Goal: Task Accomplishment & Management: Complete application form

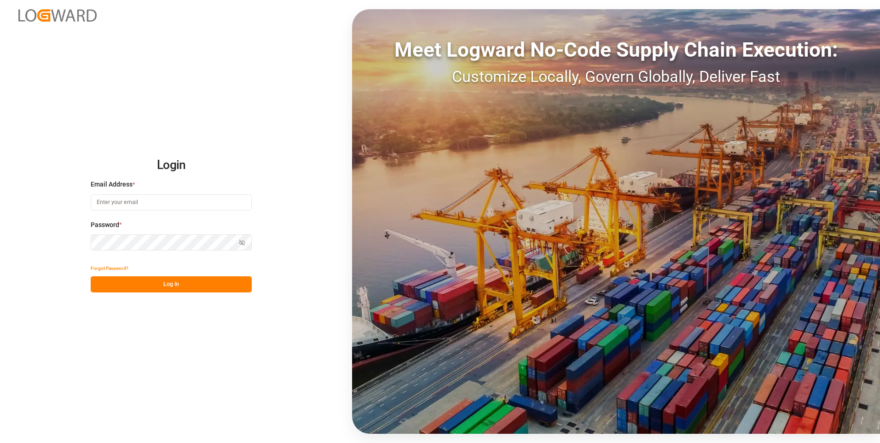
type input "evelyn.aceves@leschaco.com"
click at [215, 284] on button "Log In" at bounding box center [171, 284] width 161 height 16
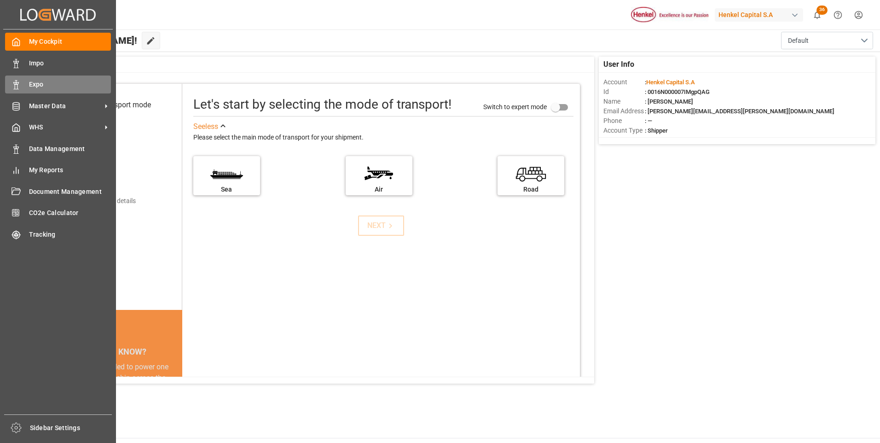
click at [23, 82] on div "Expo Expo" at bounding box center [58, 84] width 106 height 18
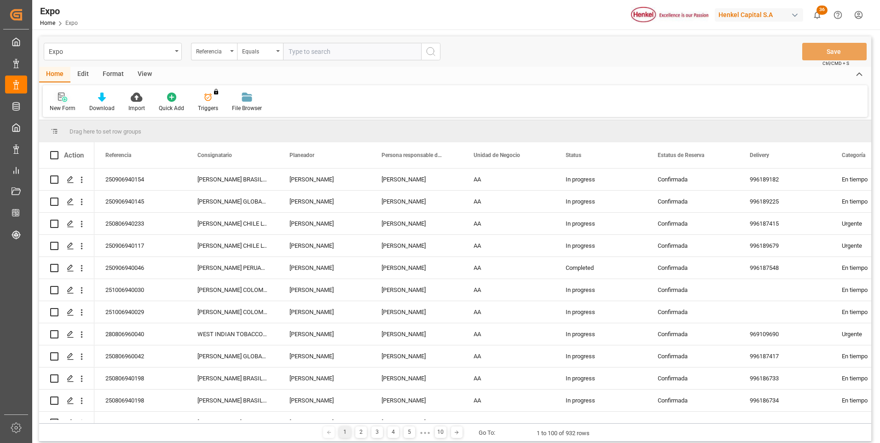
click at [70, 96] on div at bounding box center [63, 97] width 26 height 10
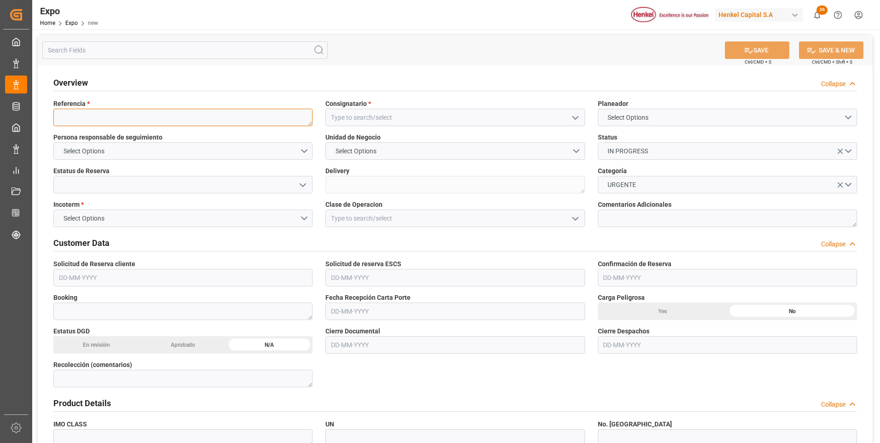
click at [202, 119] on textarea at bounding box center [182, 117] width 259 height 17
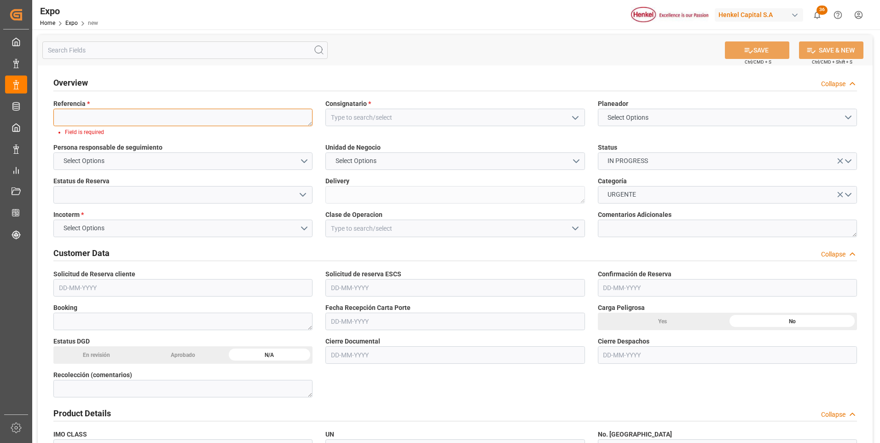
click at [197, 116] on textarea at bounding box center [182, 117] width 259 height 17
paste textarea "251006940054"
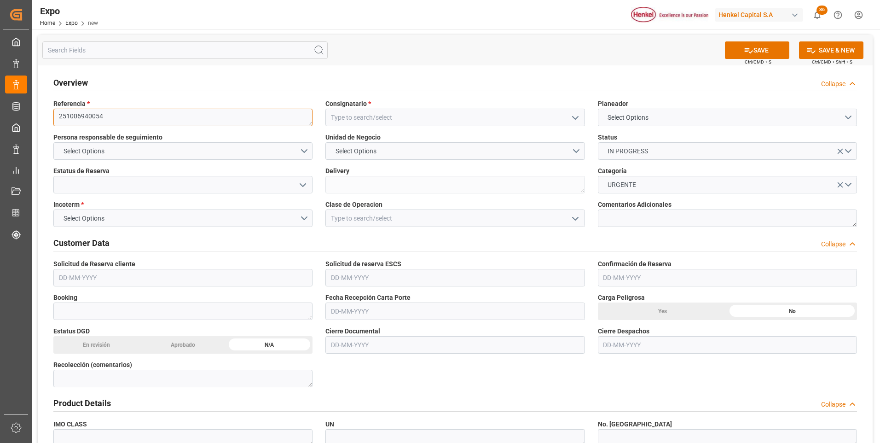
type textarea "251006940054"
click at [370, 119] on input at bounding box center [454, 117] width 259 height 17
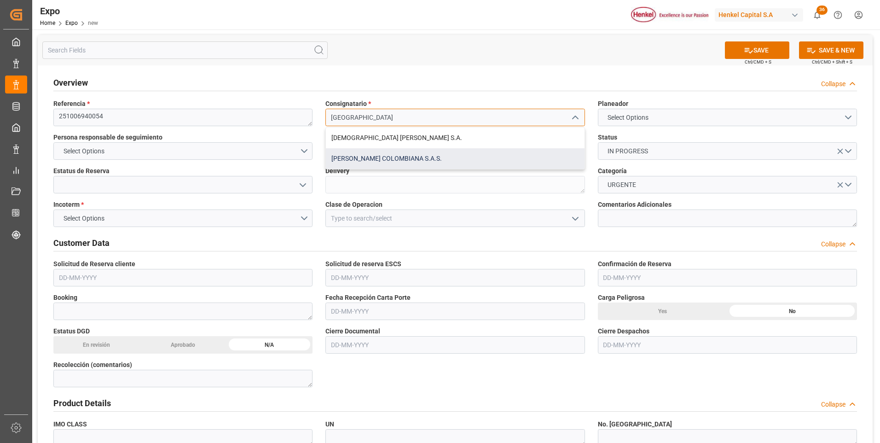
click at [372, 157] on div "[PERSON_NAME] COLOMBIANA S.A.S." at bounding box center [455, 158] width 258 height 21
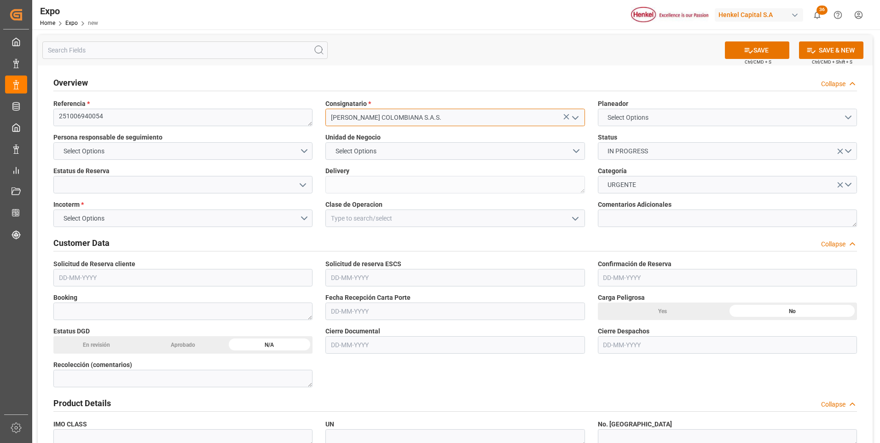
type input "[PERSON_NAME] COLOMBIANA S.A.S."
click at [638, 121] on span "Select Options" at bounding box center [628, 118] width 50 height 10
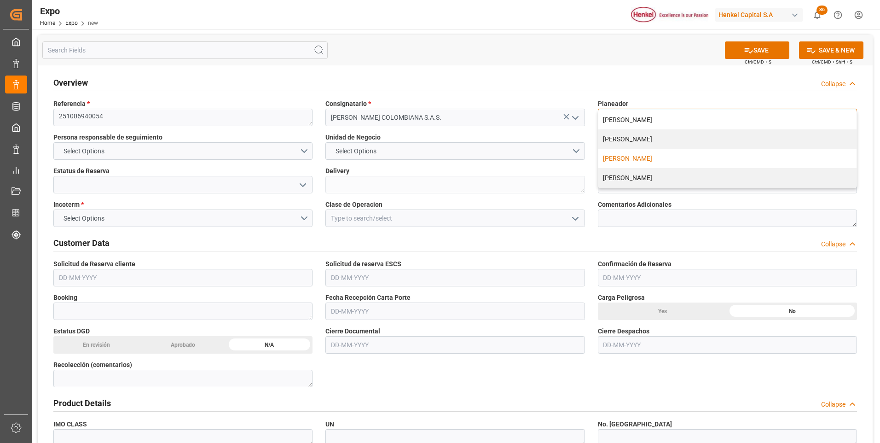
click at [628, 161] on div "[PERSON_NAME]" at bounding box center [727, 158] width 258 height 19
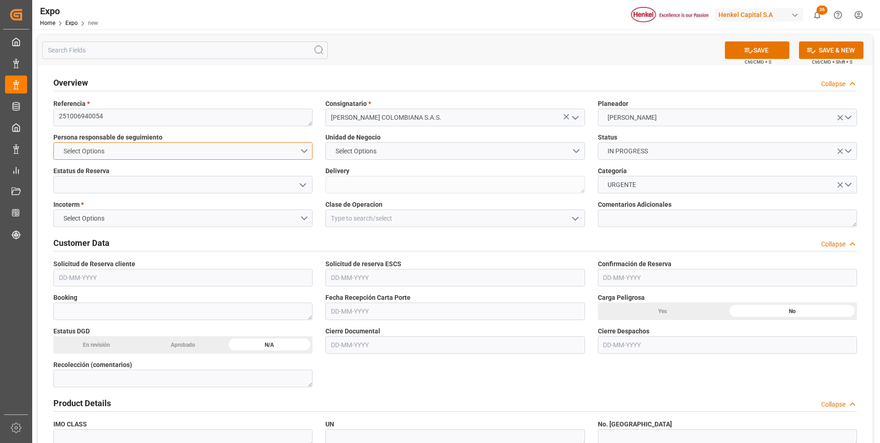
click at [307, 151] on button "Select Options" at bounding box center [182, 150] width 259 height 17
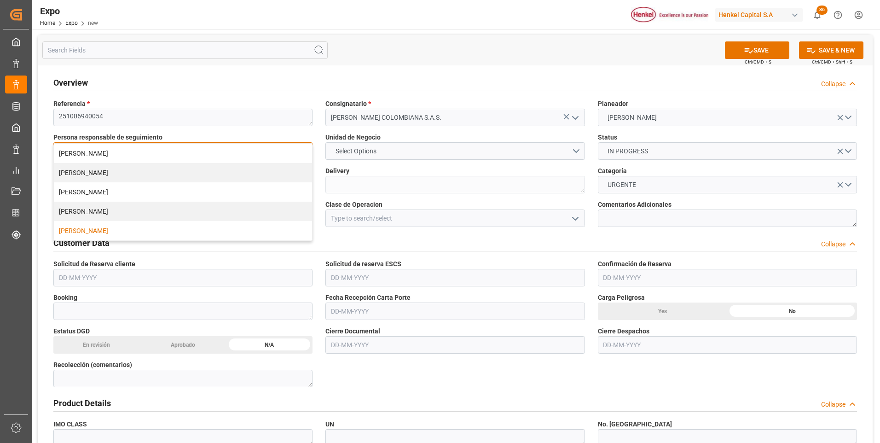
click at [152, 232] on div "[PERSON_NAME]" at bounding box center [183, 230] width 258 height 19
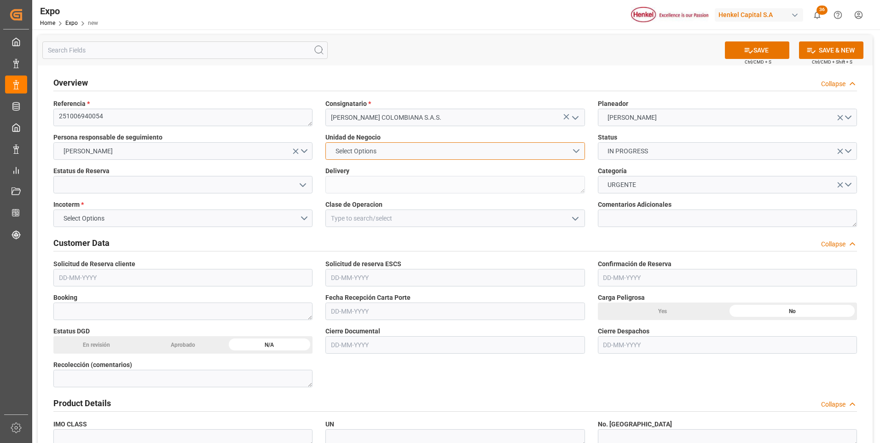
click at [579, 150] on button "Select Options" at bounding box center [454, 150] width 259 height 17
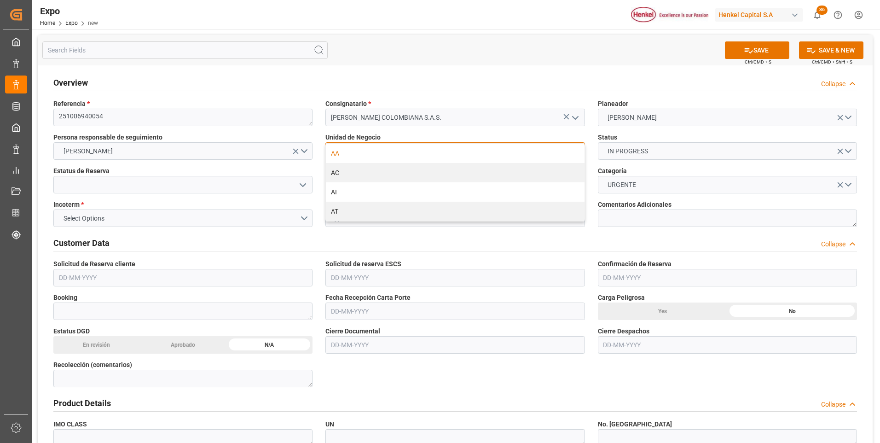
click at [405, 153] on div "AA" at bounding box center [455, 153] width 258 height 19
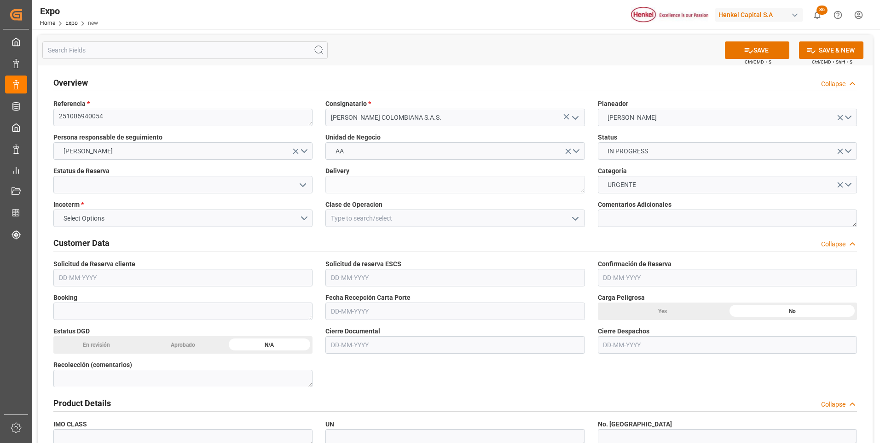
click at [304, 184] on icon "open menu" at bounding box center [302, 185] width 11 height 11
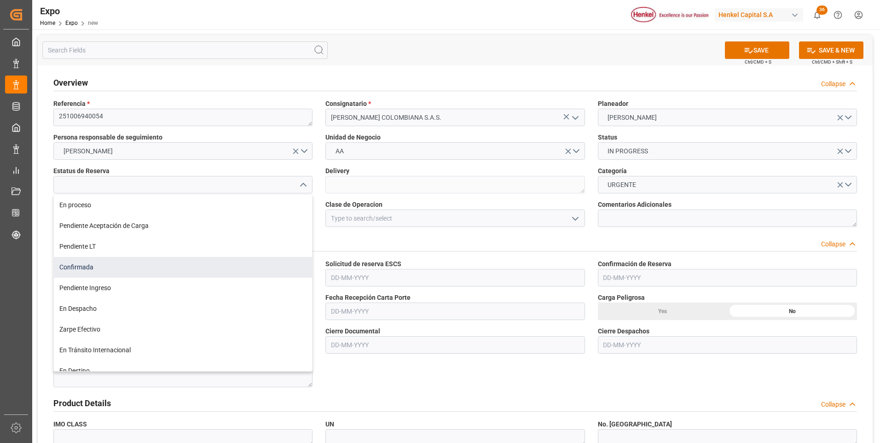
click at [94, 261] on div "Confirmada" at bounding box center [183, 267] width 258 height 21
type input "Confirmada"
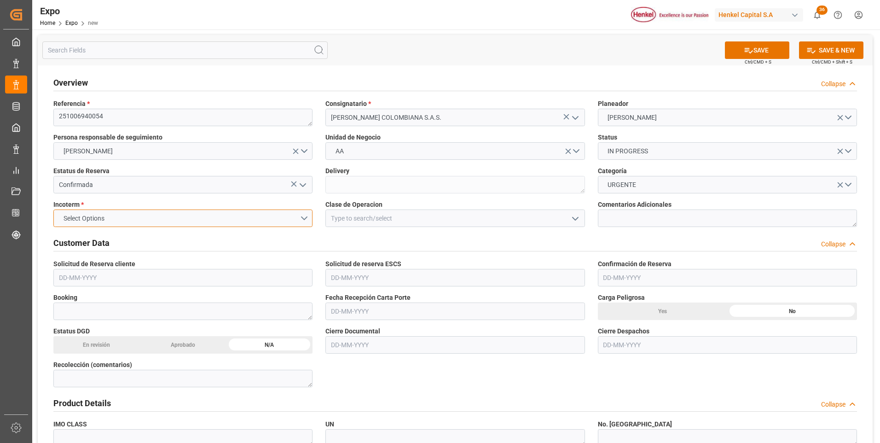
click at [305, 212] on button "Select Options" at bounding box center [182, 217] width 259 height 17
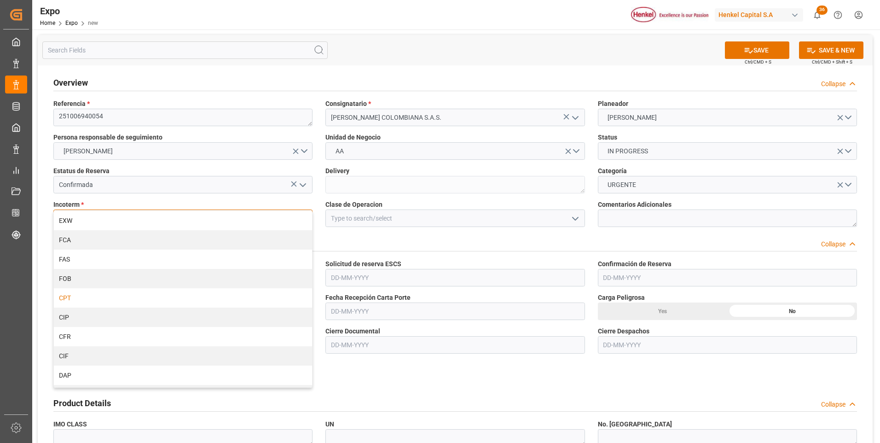
click at [136, 298] on div "CPT" at bounding box center [183, 297] width 258 height 19
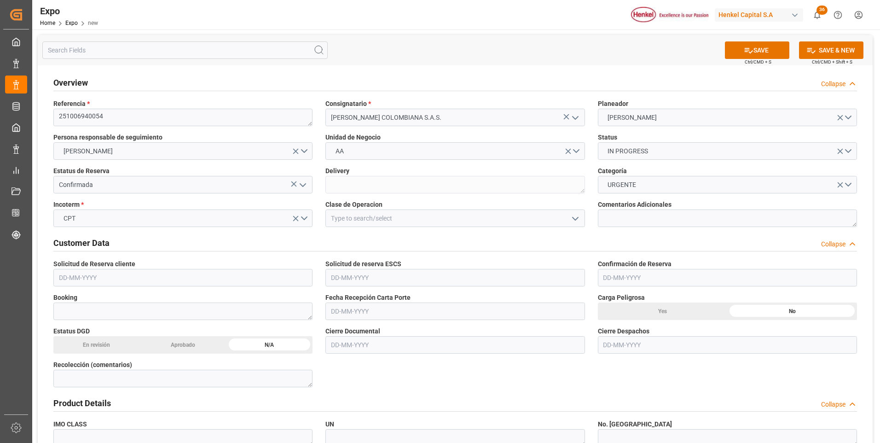
click at [573, 217] on icon "open menu" at bounding box center [575, 218] width 11 height 11
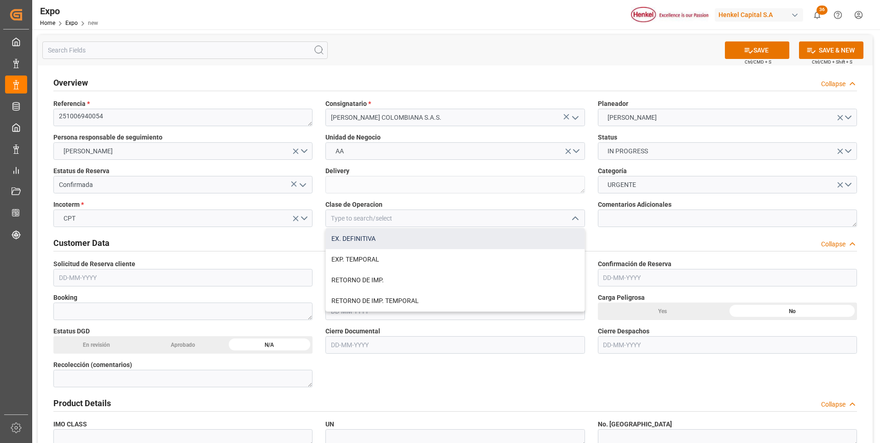
click at [394, 241] on div "EX. DEFINITIVA" at bounding box center [455, 238] width 258 height 21
type input "EX. DEFINITIVA"
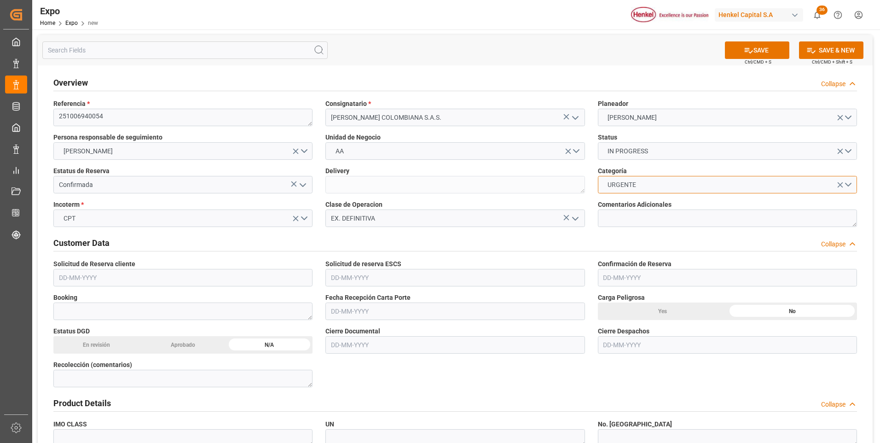
click at [851, 182] on button "URGENTE" at bounding box center [727, 184] width 259 height 17
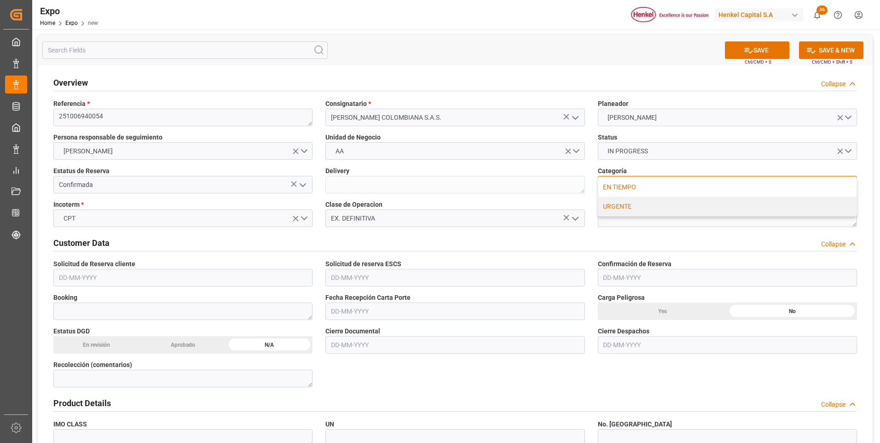
click at [695, 189] on div "EN TIEMPO" at bounding box center [727, 186] width 258 height 19
click at [86, 273] on input "text" at bounding box center [182, 277] width 259 height 17
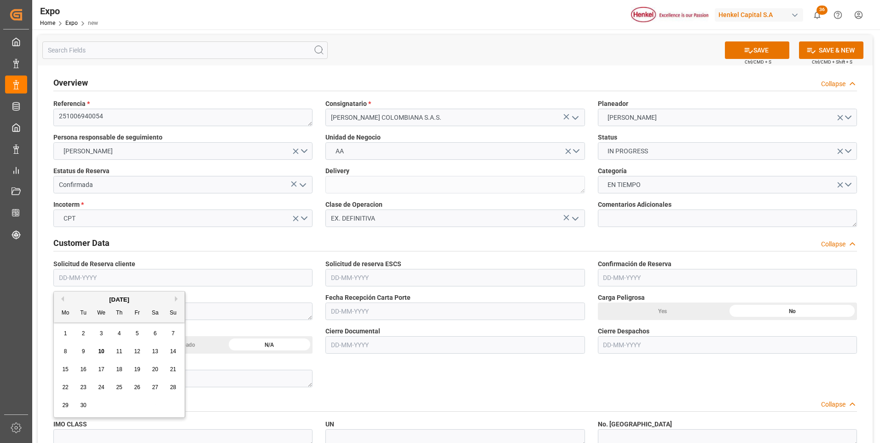
click at [86, 348] on div "9" at bounding box center [84, 351] width 12 height 11
type input "[DATE]"
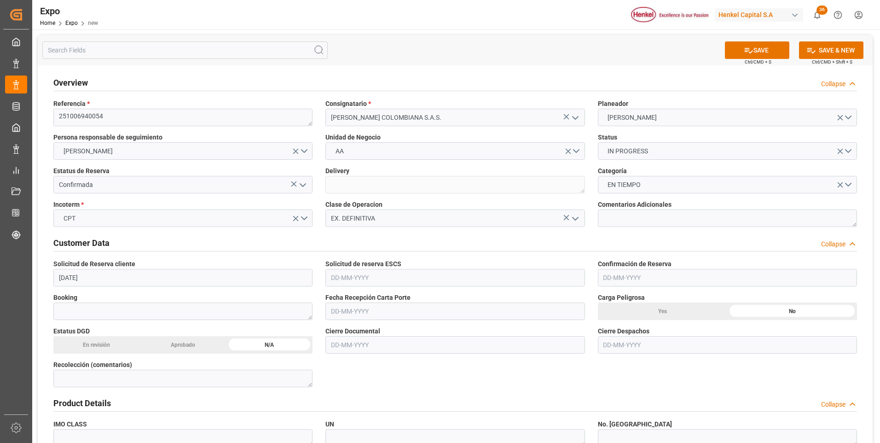
click at [335, 265] on span "Solicitud de reserva ESCS" at bounding box center [363, 264] width 76 height 10
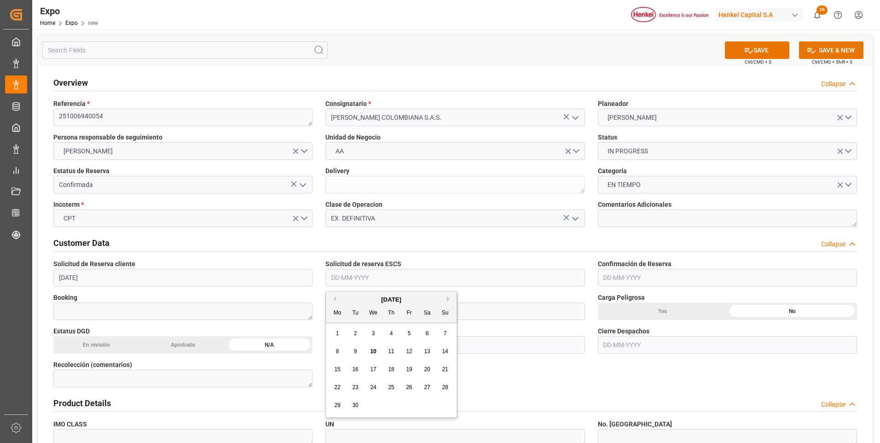
click at [337, 273] on input "text" at bounding box center [454, 277] width 259 height 17
click at [354, 353] on span "9" at bounding box center [355, 351] width 3 height 6
type input "[DATE]"
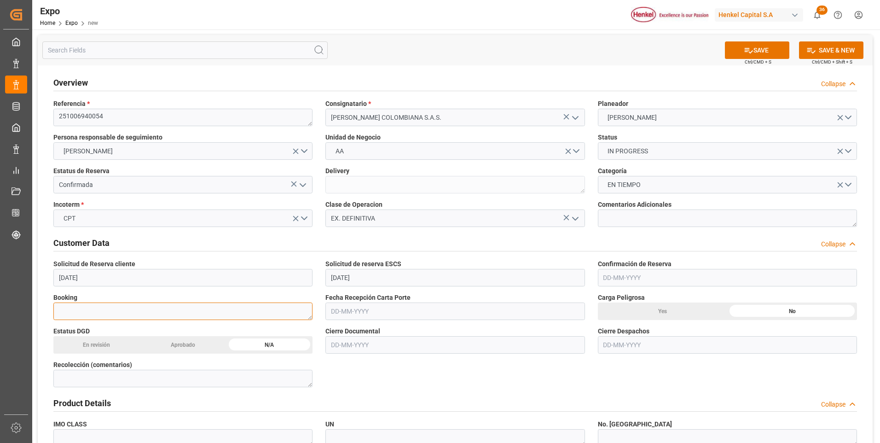
click at [185, 306] on textarea at bounding box center [182, 310] width 259 height 17
paste textarea "38760741"
type textarea "38760741"
click at [609, 277] on input "text" at bounding box center [727, 277] width 259 height 17
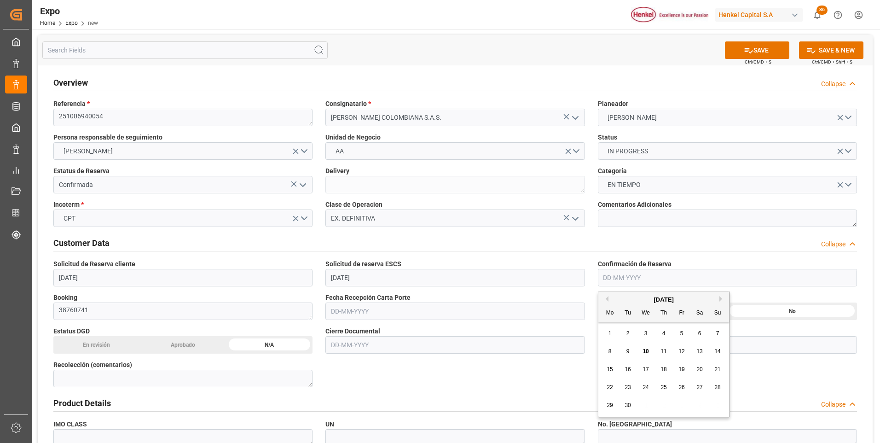
click at [642, 347] on div "10" at bounding box center [646, 351] width 12 height 11
type input "[DATE]"
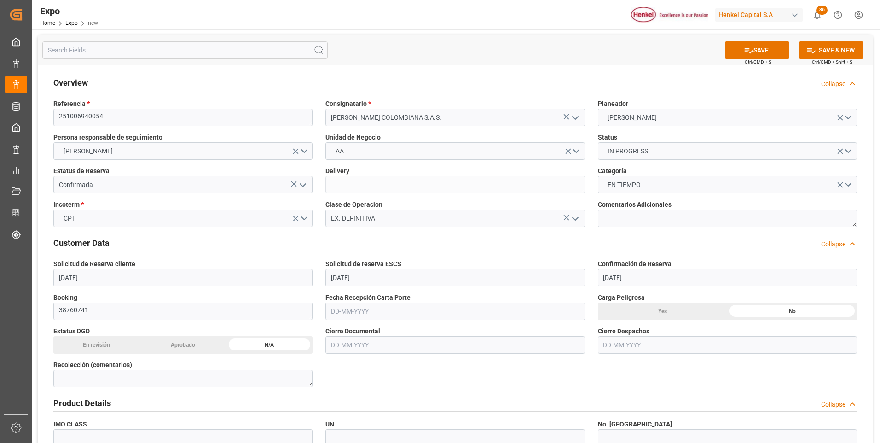
click at [351, 306] on input "text" at bounding box center [454, 310] width 259 height 17
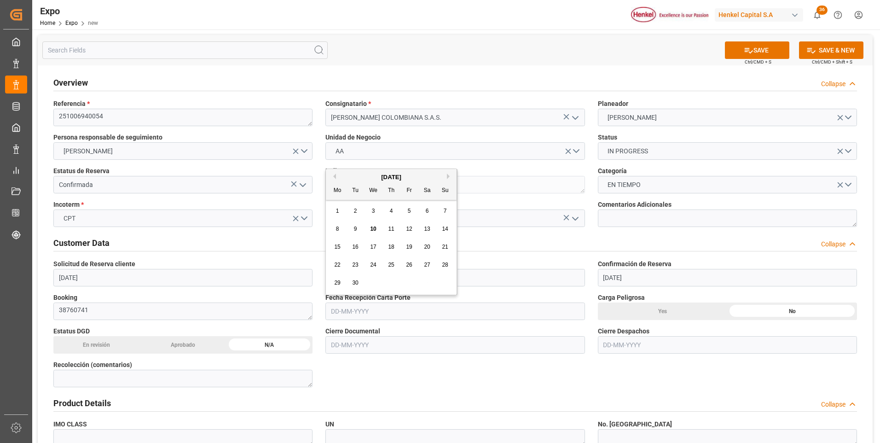
click at [357, 229] on div "9" at bounding box center [356, 229] width 12 height 11
type input "[DATE]"
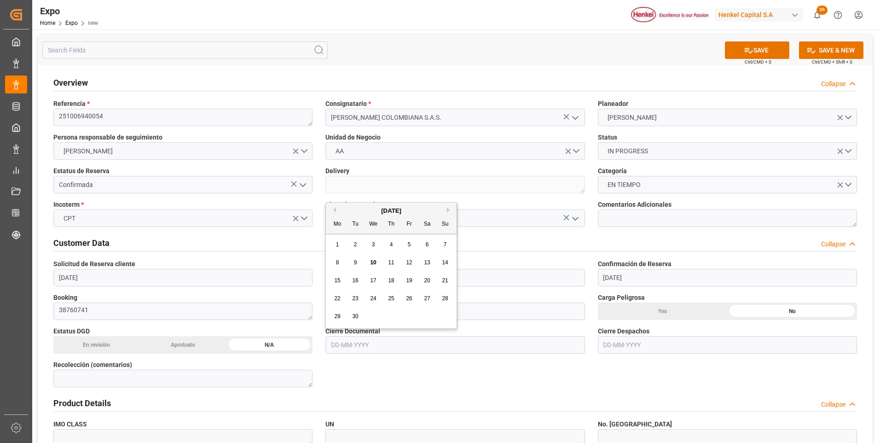
click at [365, 339] on input "text" at bounding box center [454, 344] width 259 height 17
click at [339, 298] on span "22" at bounding box center [337, 298] width 6 height 6
type input "[DATE]"
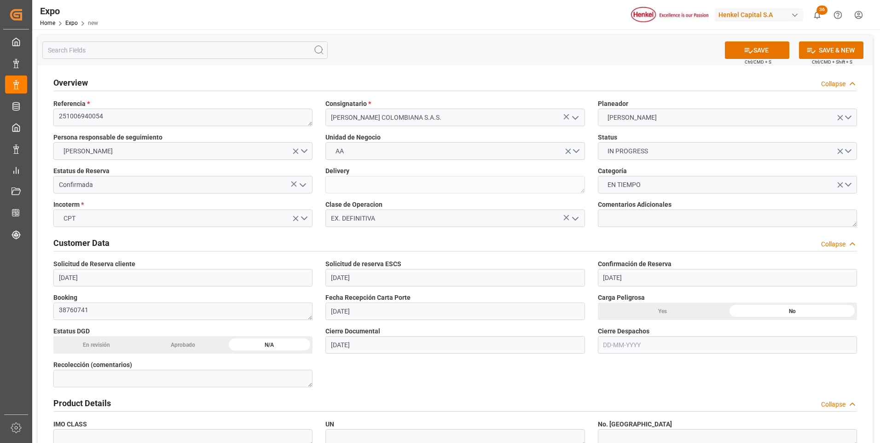
click at [623, 343] on input "text" at bounding box center [727, 344] width 259 height 17
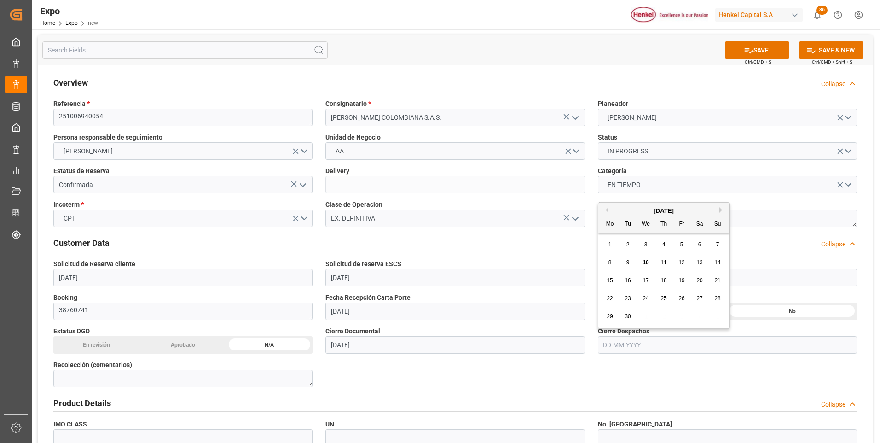
click at [662, 299] on span "25" at bounding box center [664, 298] width 6 height 6
type input "[DATE]"
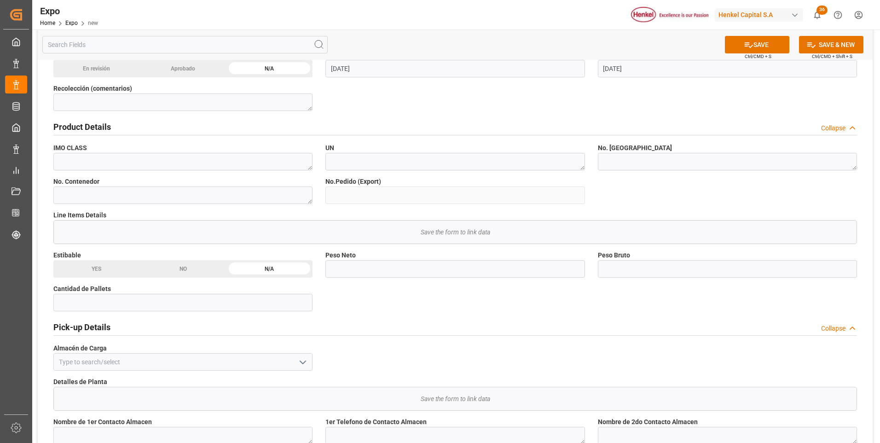
scroll to position [368, 0]
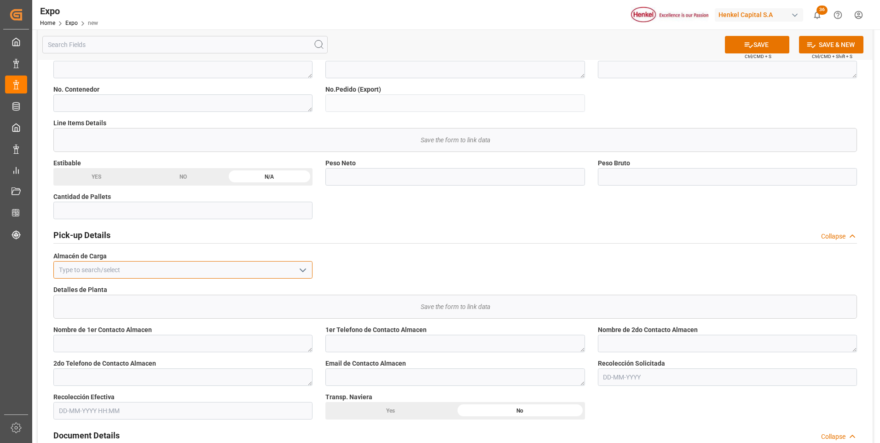
click at [266, 271] on input at bounding box center [182, 269] width 259 height 17
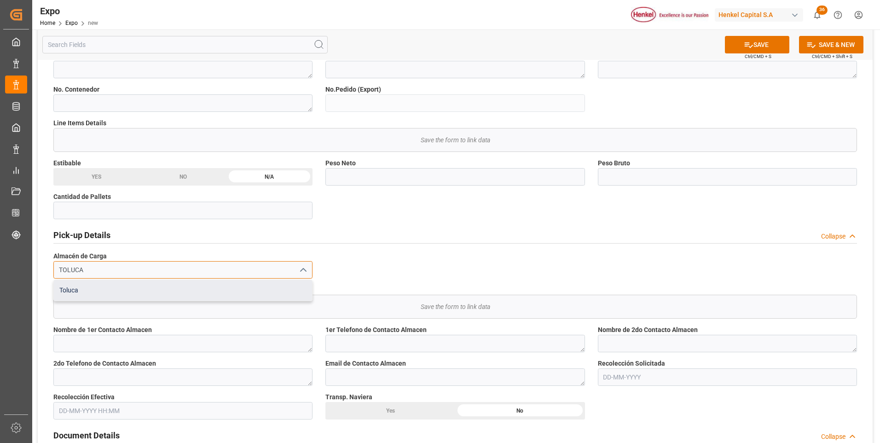
click at [275, 288] on div "Toluca" at bounding box center [183, 290] width 258 height 21
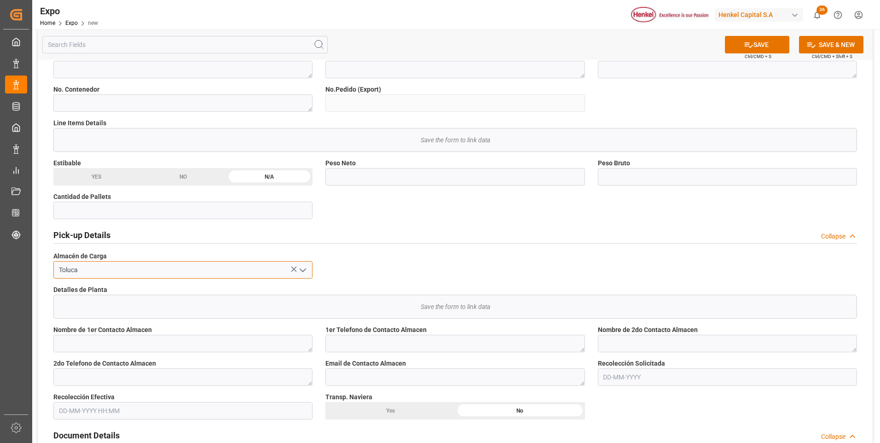
scroll to position [460, 0]
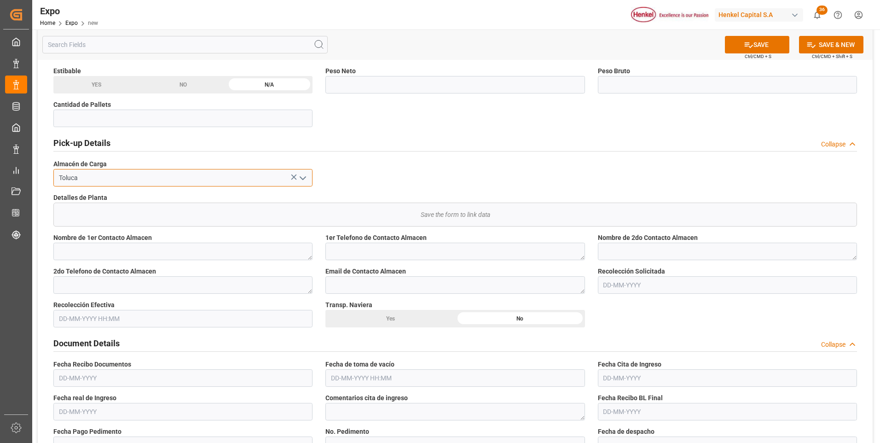
type input "Toluca"
click at [603, 284] on input "text" at bounding box center [727, 284] width 259 height 17
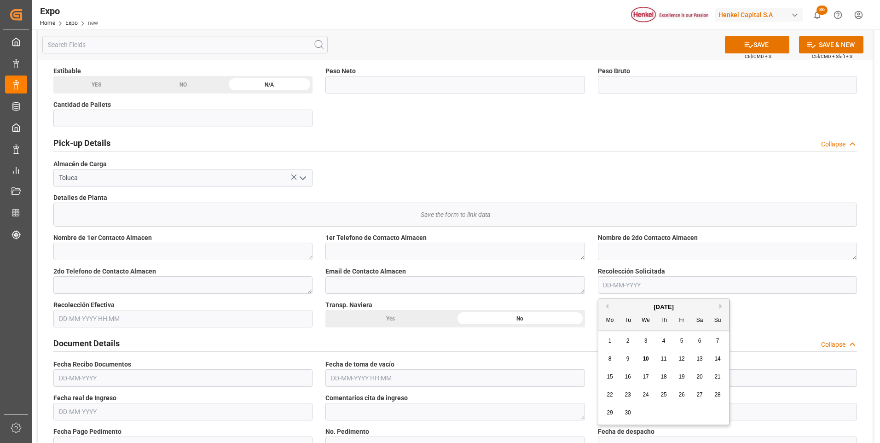
click at [663, 376] on span "18" at bounding box center [664, 376] width 6 height 6
type input "[DATE]"
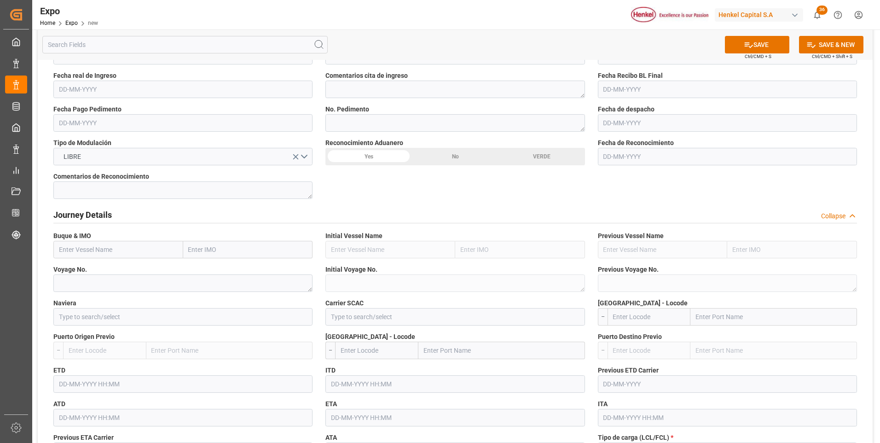
scroll to position [875, 0]
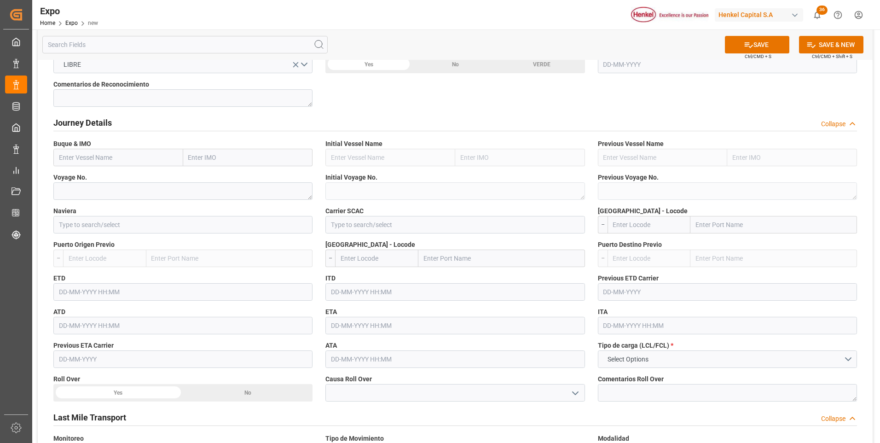
click at [123, 162] on input "text" at bounding box center [118, 157] width 130 height 17
paste input "YOKOHAMA EXPRESS"
type input "YOKOHAMA EXPRESS"
click at [124, 176] on b "YOKOHAMA EXPRESS" at bounding box center [91, 177] width 65 height 7
type input "9630418"
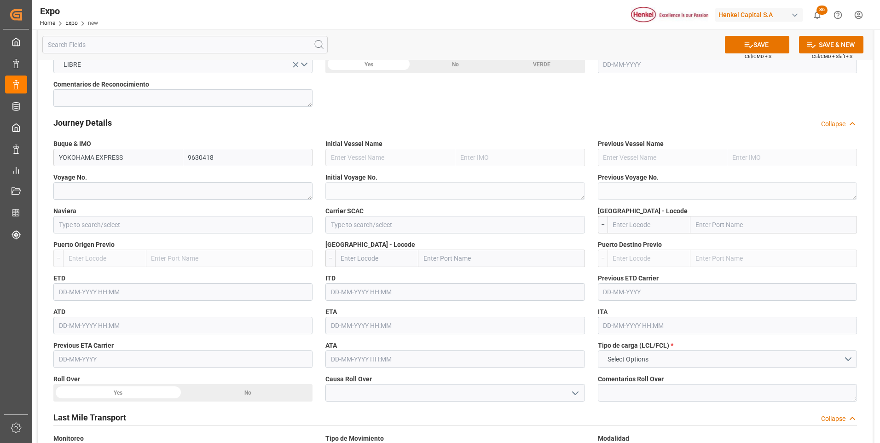
type input "YOKOHAMA EXPRESS"
click at [133, 190] on textarea at bounding box center [182, 190] width 259 height 17
type textarea "2534E"
click at [128, 221] on input at bounding box center [182, 224] width 259 height 17
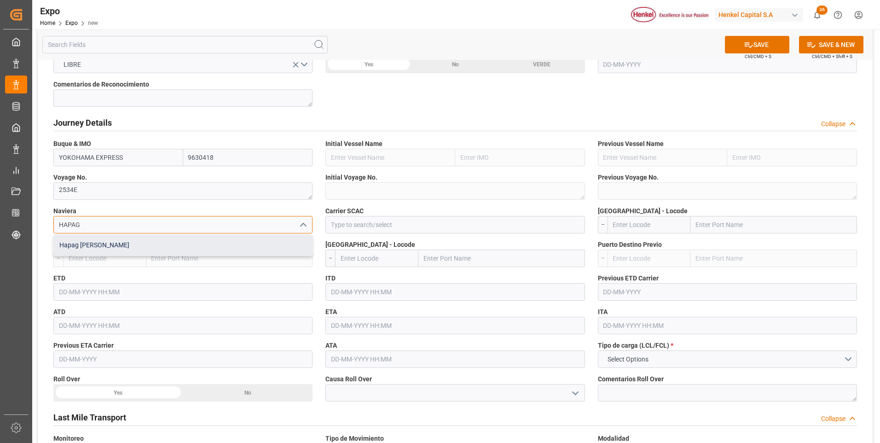
click at [194, 243] on div "Hapag [PERSON_NAME]" at bounding box center [183, 245] width 258 height 21
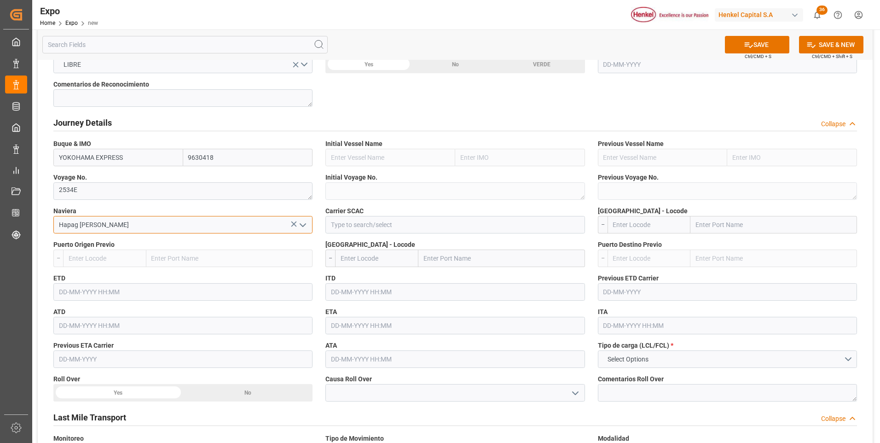
type input "Hapag [PERSON_NAME]"
click at [364, 222] on input at bounding box center [454, 224] width 259 height 17
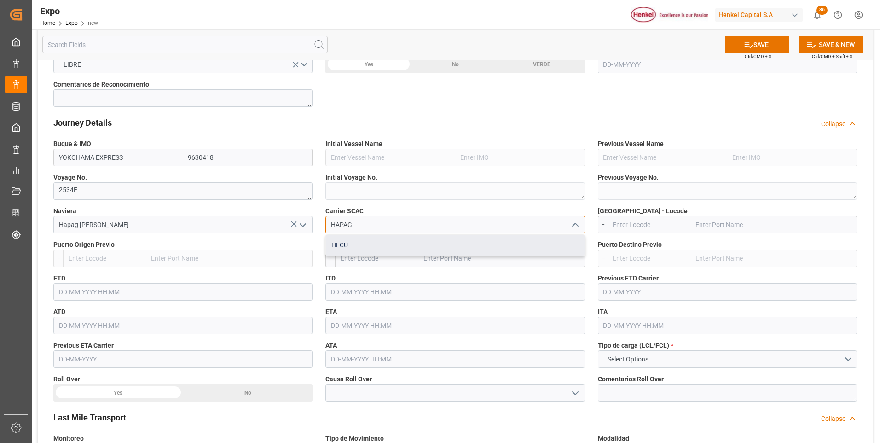
click at [364, 248] on div "HLCU" at bounding box center [455, 245] width 258 height 21
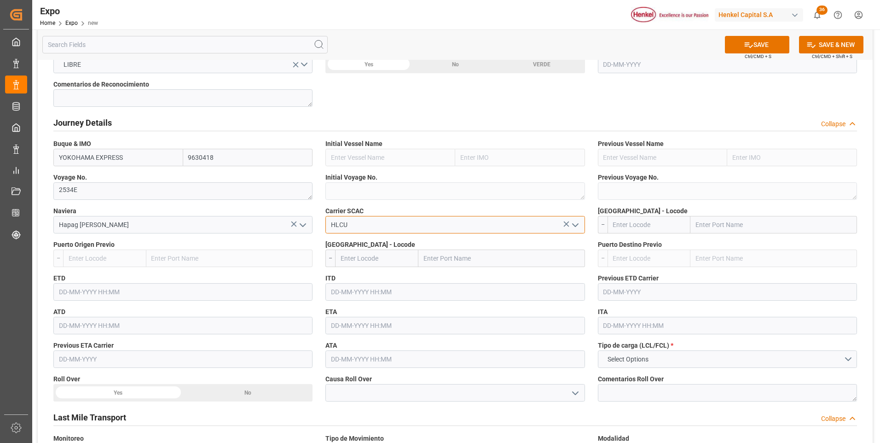
type input "HLCU"
click at [620, 226] on input "text" at bounding box center [649, 224] width 83 height 17
type input "MXZLO"
click at [637, 248] on span "MXZLO - Manzanillo" at bounding box center [641, 244] width 55 height 7
type input "Manzanillo"
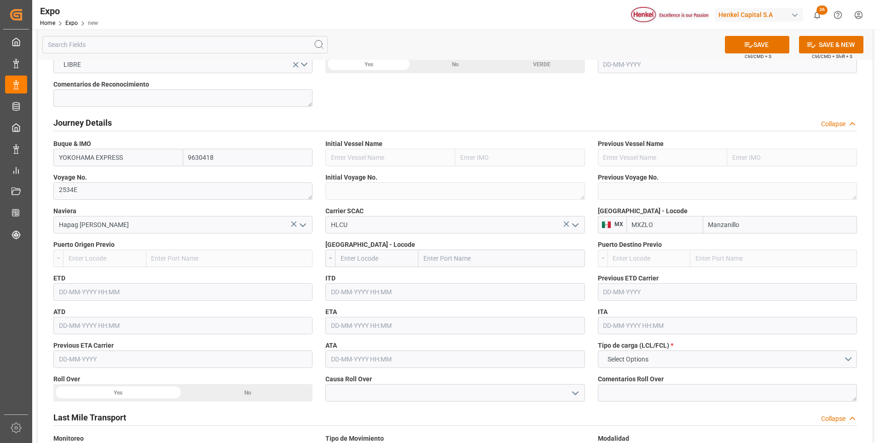
type input "MXZLO"
click at [363, 257] on input "text" at bounding box center [376, 257] width 83 height 17
type input "COBUN"
click at [364, 278] on span "COBUN - Buenaventura" at bounding box center [365, 283] width 49 height 17
type input "[PERSON_NAME]"
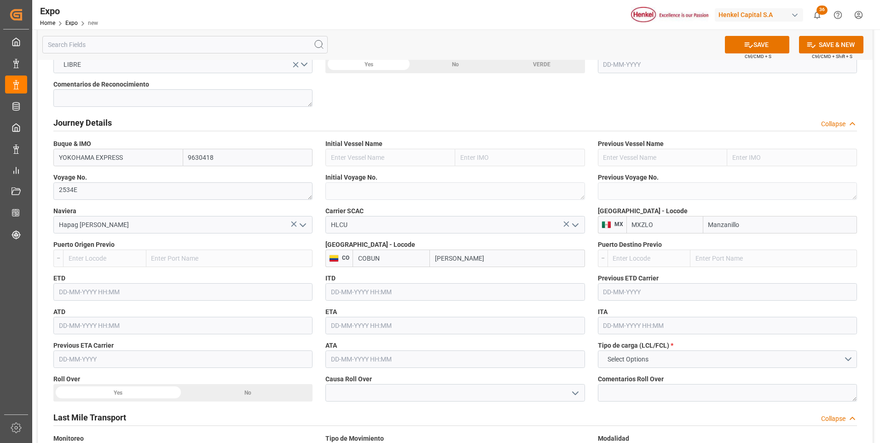
type input "COBUN"
click at [106, 290] on input "text" at bounding box center [182, 291] width 259 height 17
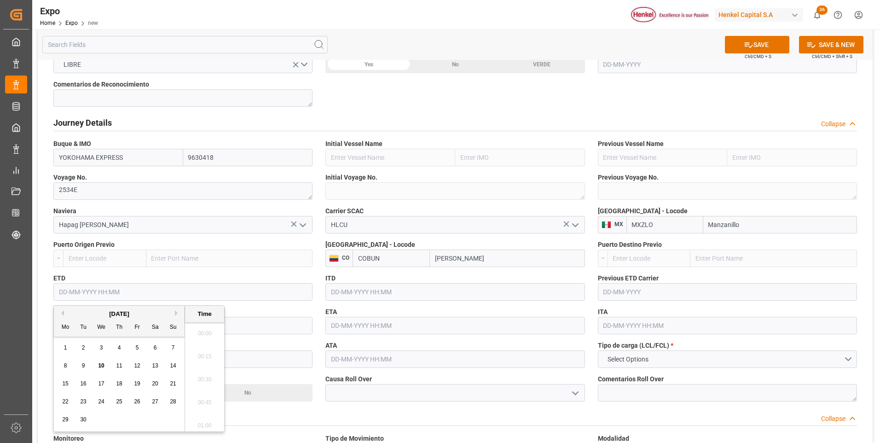
scroll to position [832, 0]
click at [154, 400] on span "27" at bounding box center [155, 401] width 6 height 6
type input "[DATE] 00:00"
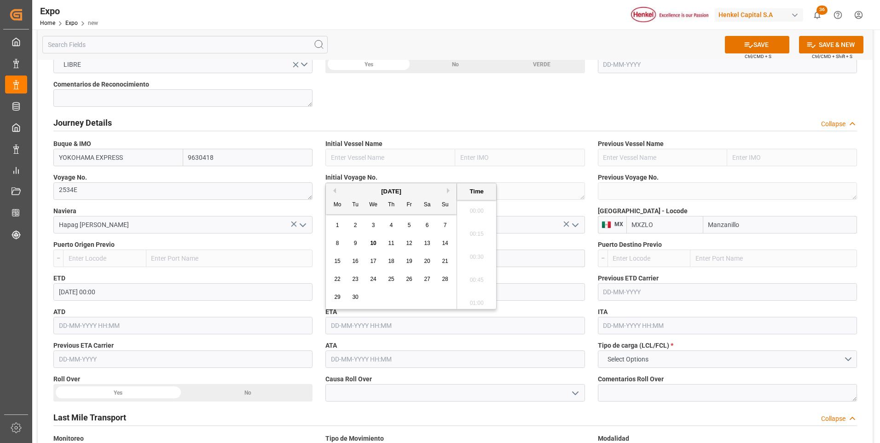
click at [365, 329] on input "text" at bounding box center [454, 325] width 259 height 17
click at [449, 191] on button "Next Month" at bounding box center [450, 191] width 6 height 6
click at [392, 226] on span "2" at bounding box center [391, 225] width 3 height 6
type input "[DATE] 00:00"
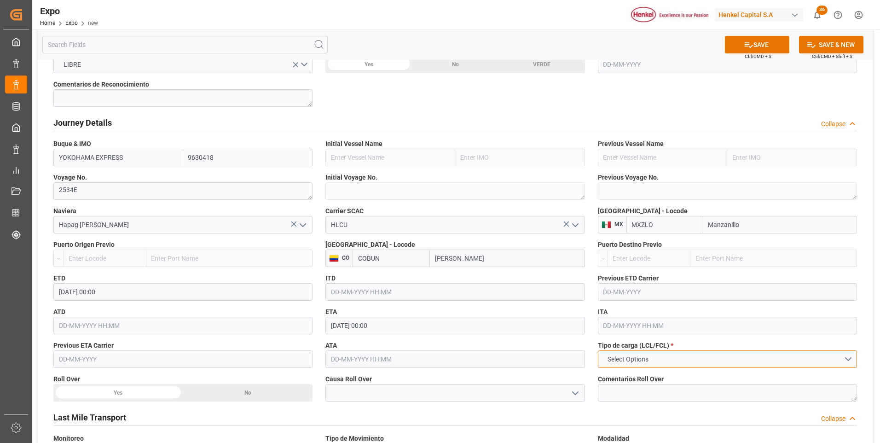
click at [614, 359] on span "Select Options" at bounding box center [628, 359] width 50 height 10
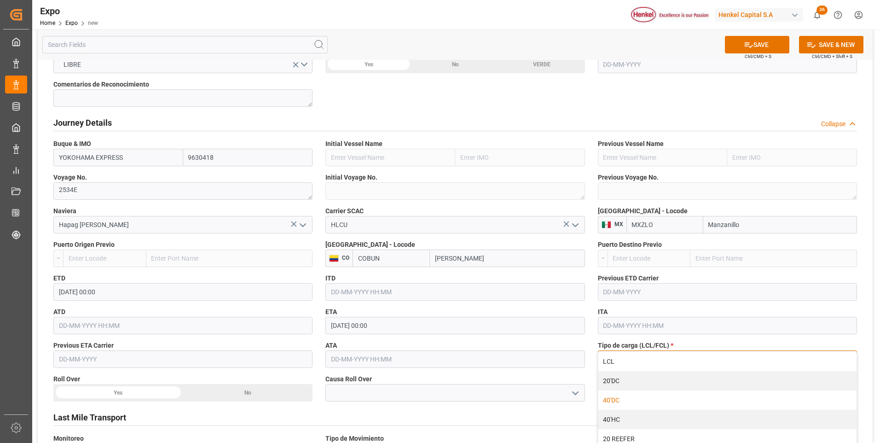
click at [610, 398] on div "40'DC" at bounding box center [727, 399] width 258 height 19
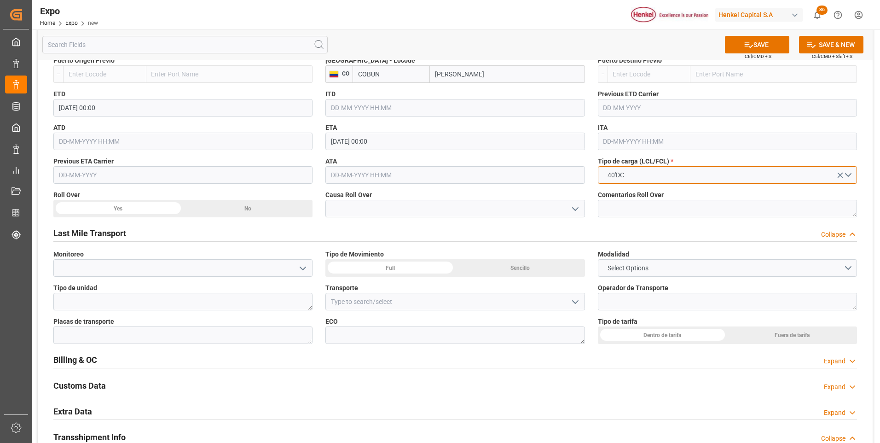
scroll to position [1197, 0]
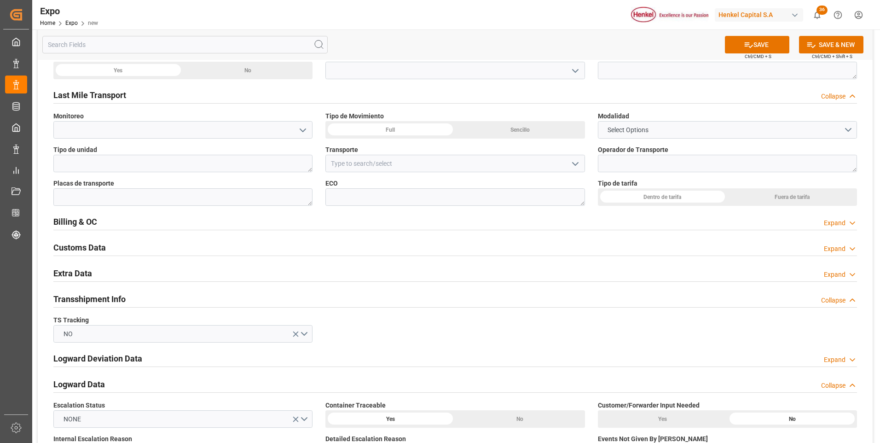
click at [537, 130] on div "Sencillo" at bounding box center [520, 129] width 130 height 17
click at [634, 196] on div "Dentro de tarifa" at bounding box center [663, 196] width 130 height 17
click at [834, 273] on div "Expand" at bounding box center [835, 275] width 22 height 10
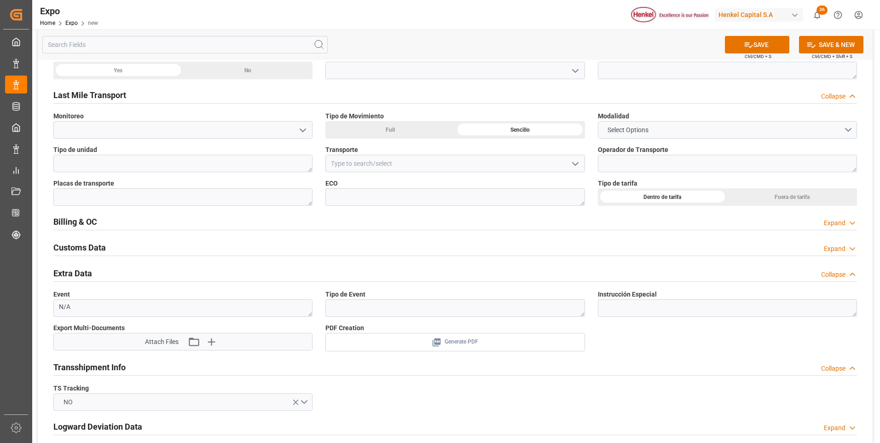
scroll to position [1289, 0]
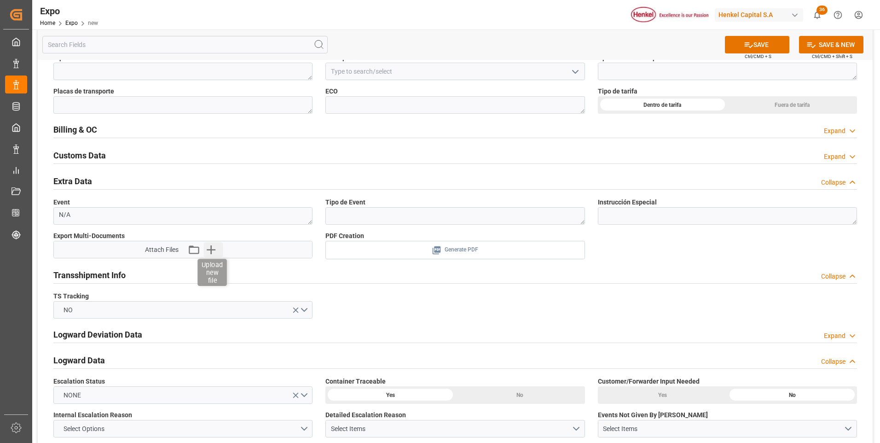
click at [214, 250] on icon "button" at bounding box center [211, 249] width 9 height 9
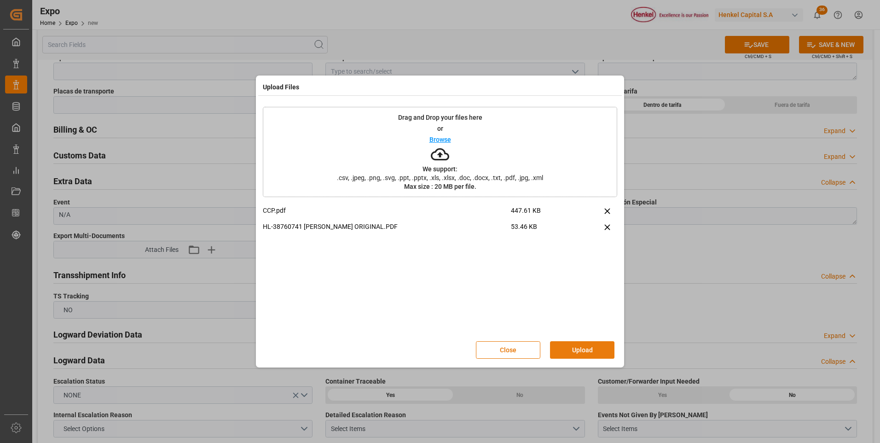
click at [572, 353] on button "Upload" at bounding box center [582, 349] width 64 height 17
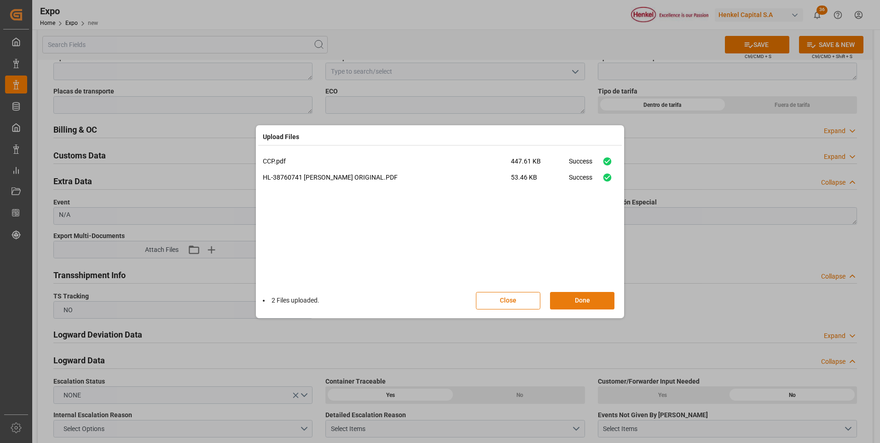
click at [585, 304] on button "Done" at bounding box center [582, 300] width 64 height 17
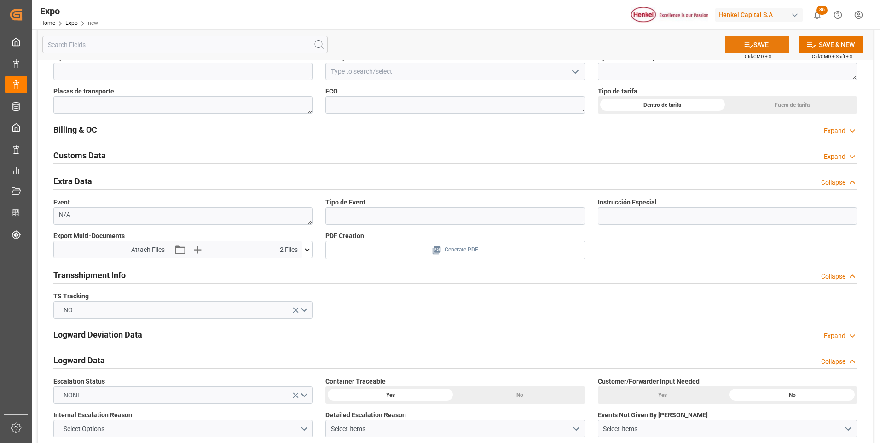
click at [755, 49] on button "SAVE" at bounding box center [757, 44] width 64 height 17
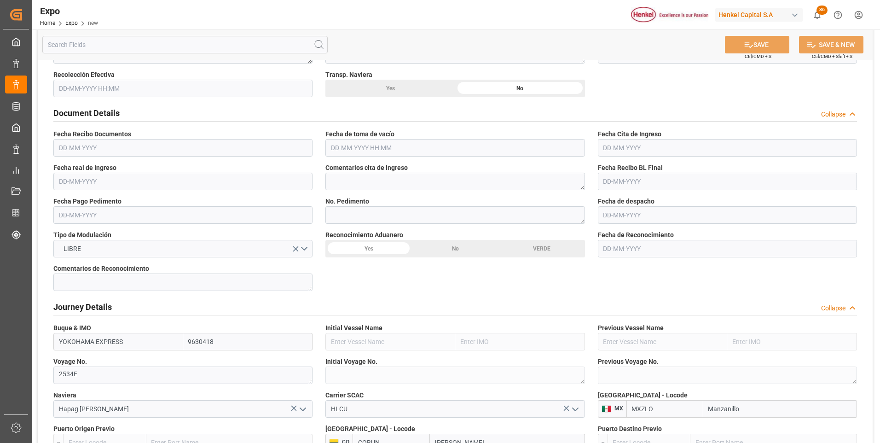
scroll to position [552, 0]
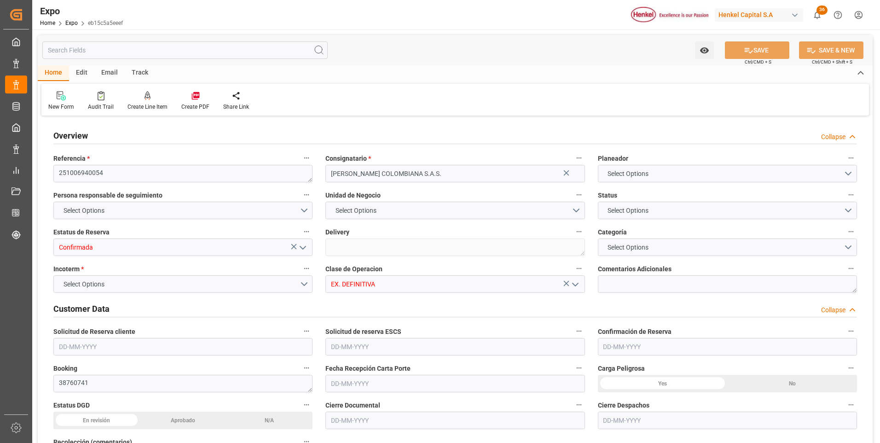
type input "9630418"
type input "MXZLO"
type input "COBUN"
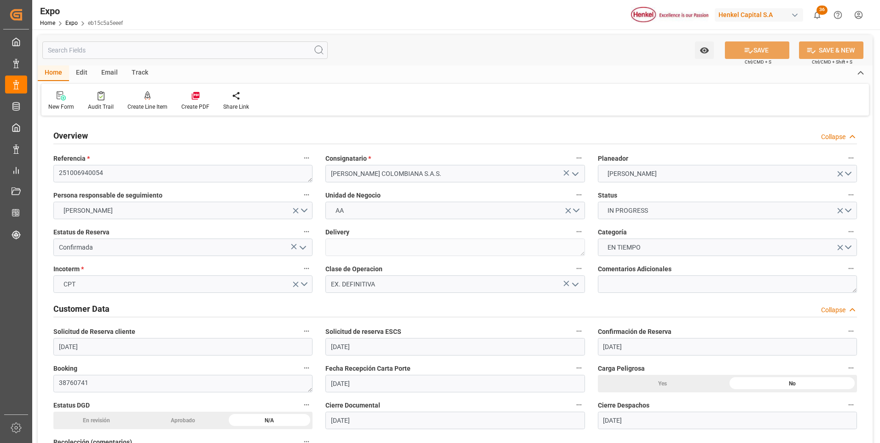
type input "[DATE]"
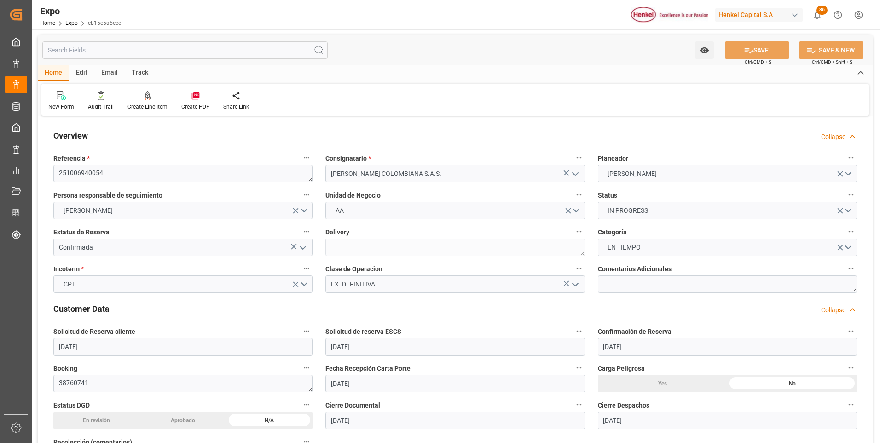
type input "[DATE]"
type input "[DATE] 00:00"
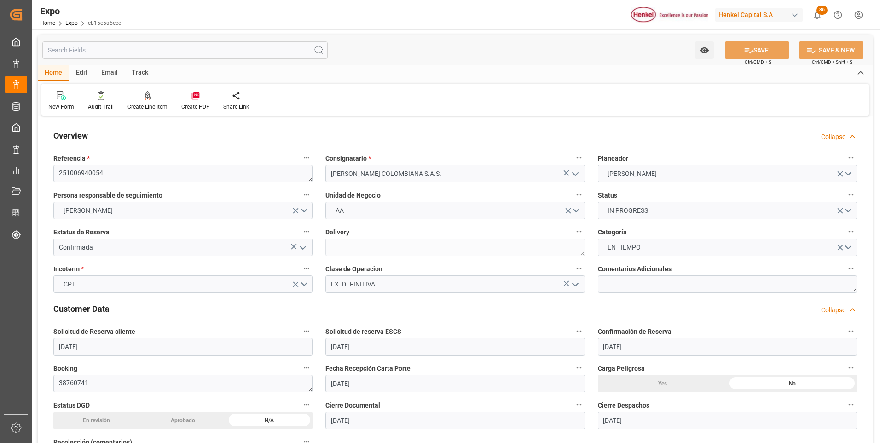
type input "[DATE] 00:00"
type input "[DATE] 15:40"
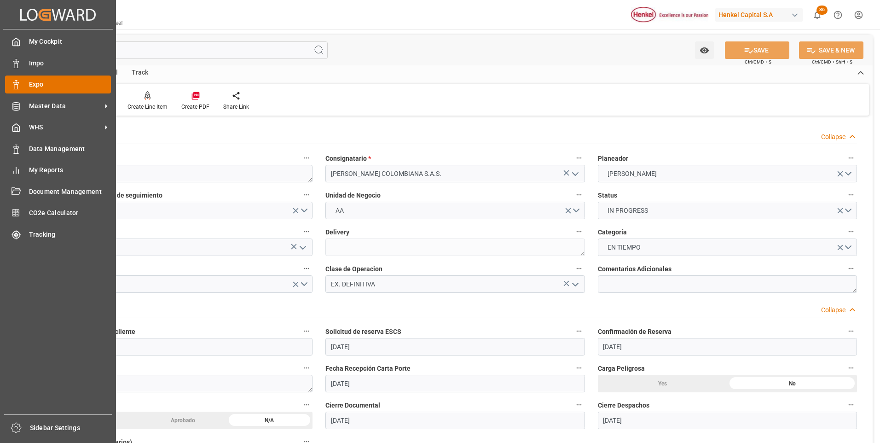
click at [21, 87] on div "Expo Expo" at bounding box center [58, 84] width 106 height 18
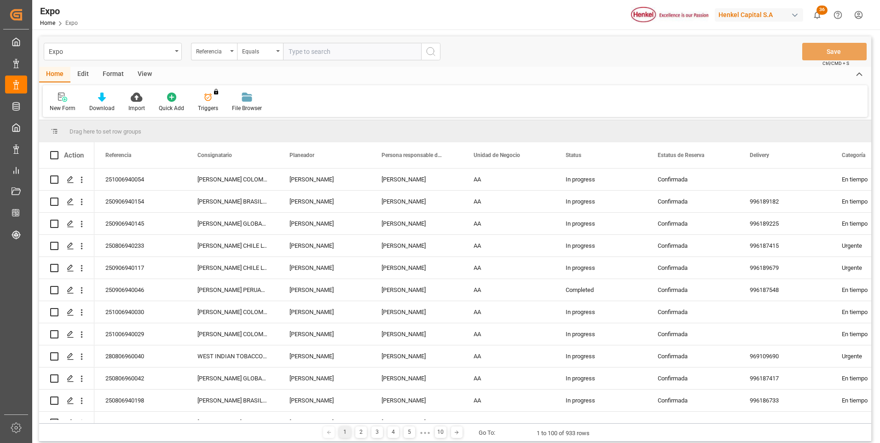
click at [326, 51] on input "text" at bounding box center [352, 51] width 138 height 17
paste input "250906940154"
type input "250906940154"
click at [428, 55] on icon "search button" at bounding box center [430, 51] width 11 height 11
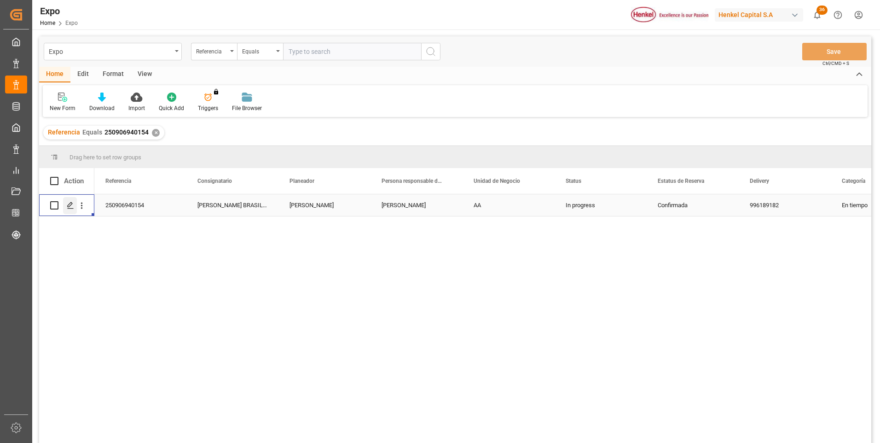
click at [71, 206] on icon "Press SPACE to select this row." at bounding box center [70, 205] width 7 height 7
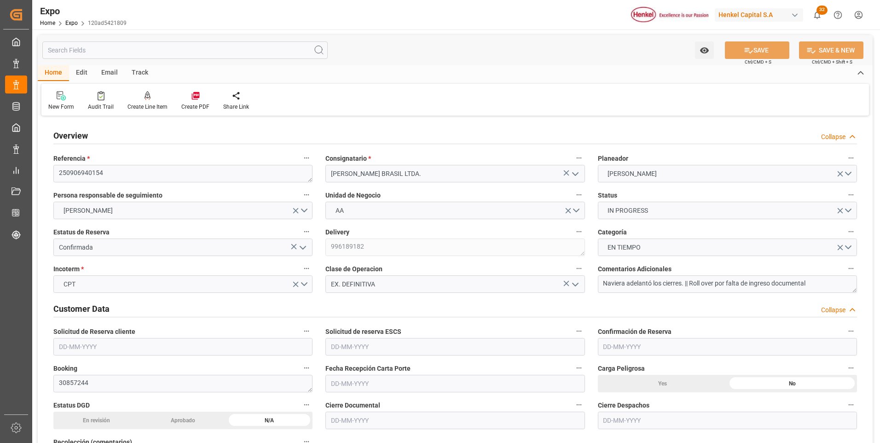
type input "7000"
type input "12"
type input "9719874"
type input "9407160"
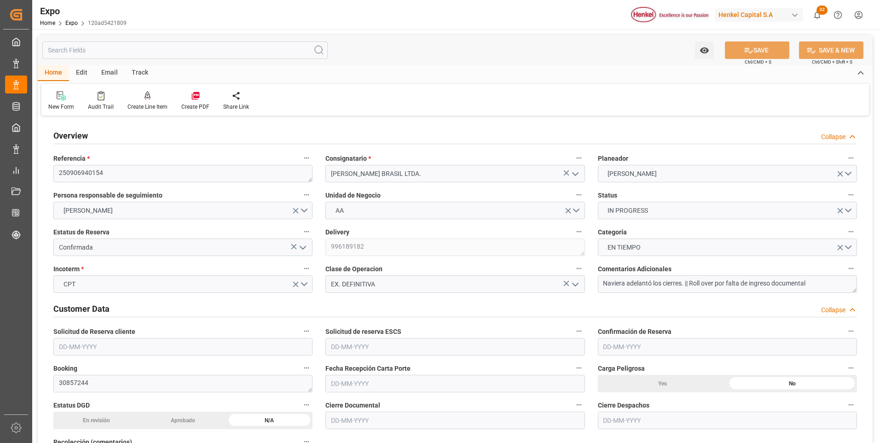
type input "MXATM"
type input "BRSSZ"
type input "[DATE]"
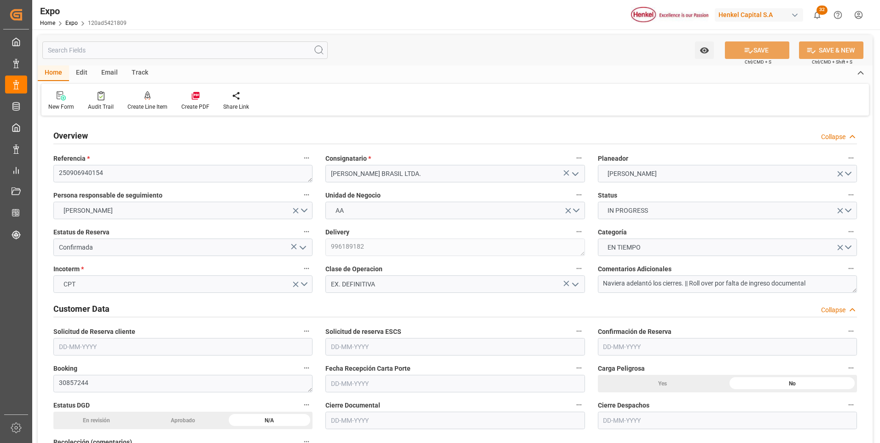
type input "[DATE]"
type input "[DATE] 00:00"
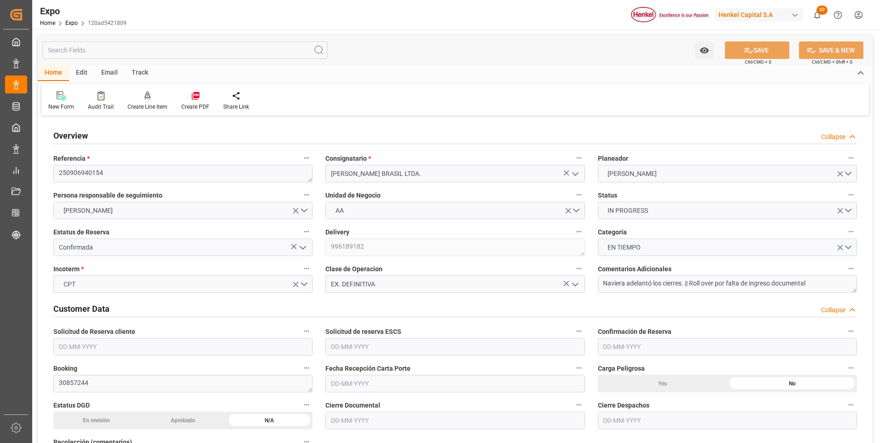
type input "[DATE]"
type input "[DATE] 00:00"
type input "[DATE] 16:00"
type input "[DATE] 00:00"
type input "[DATE] 19:00"
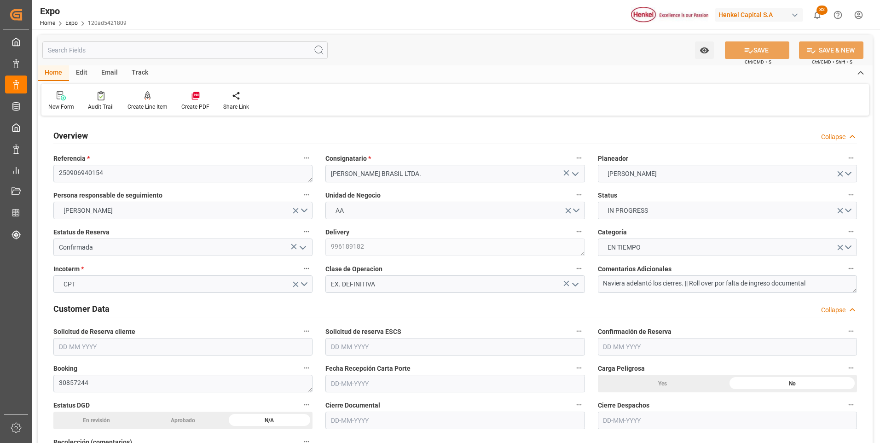
type input "[DATE] 00:00"
type input "[DATE] 14:17"
type input "[DATE] 16:00"
type input "[DATE] 19:00"
type input "[DATE] 08:50"
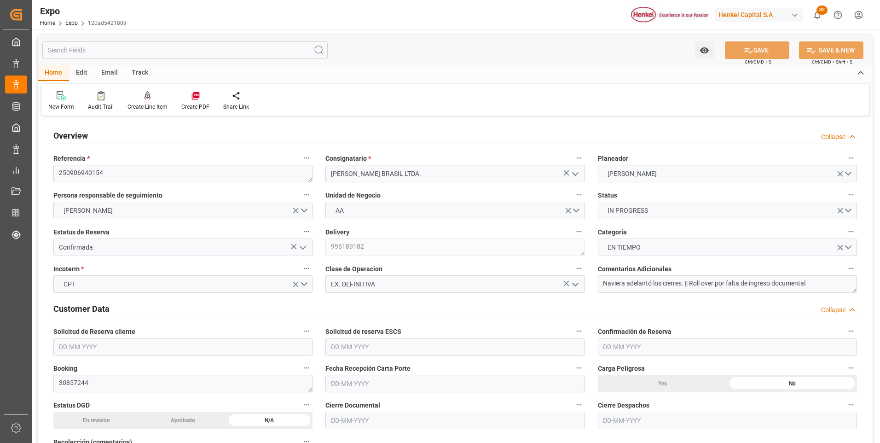
type input "[DATE] 08:50"
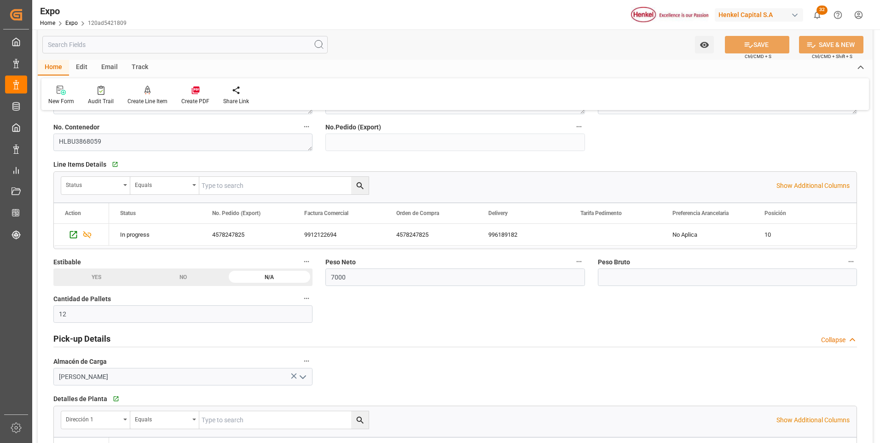
scroll to position [460, 0]
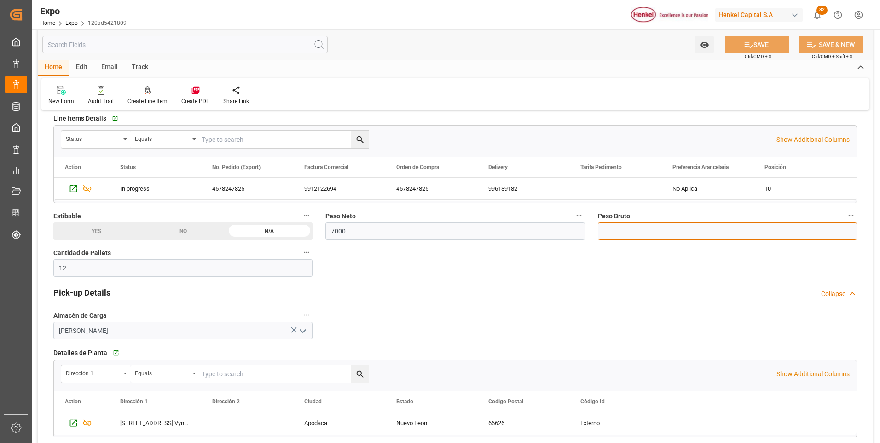
click at [657, 228] on input "text" at bounding box center [727, 230] width 259 height 17
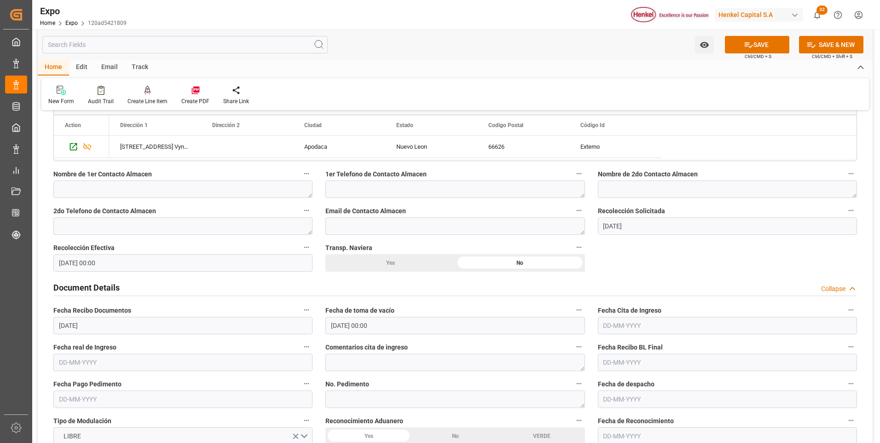
scroll to position [829, 0]
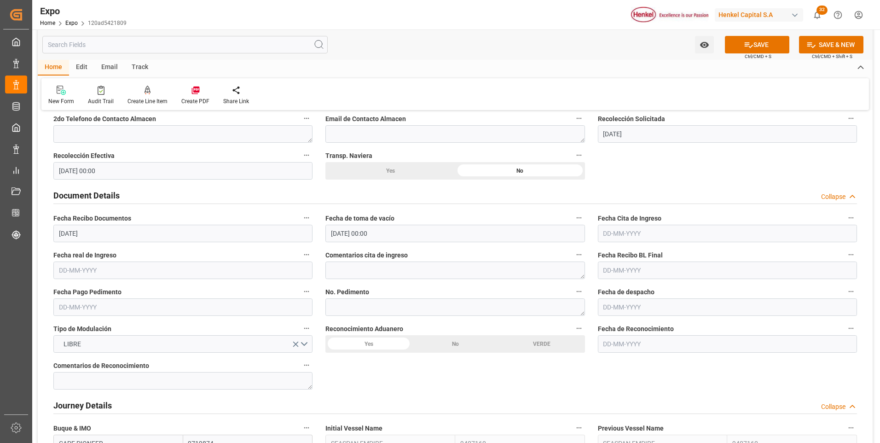
type input "7367.160"
click at [628, 235] on input "text" at bounding box center [727, 233] width 259 height 17
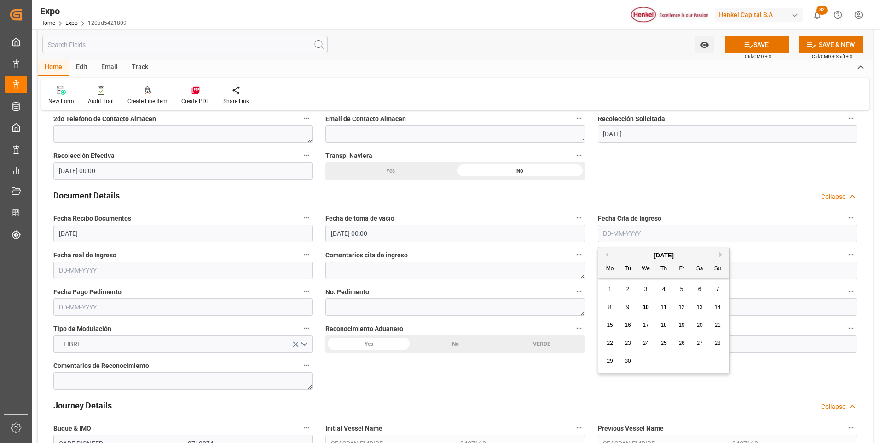
click at [643, 303] on div "10" at bounding box center [646, 307] width 12 height 11
type input "[DATE]"
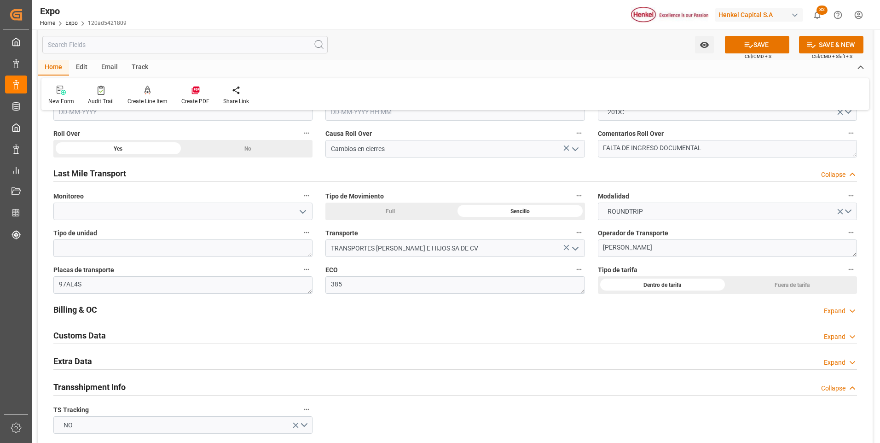
scroll to position [1473, 0]
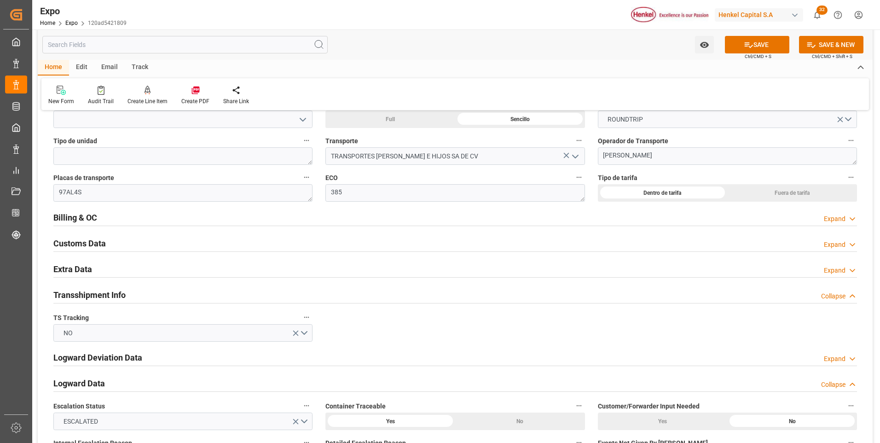
click at [845, 270] on div "Expand" at bounding box center [835, 271] width 22 height 10
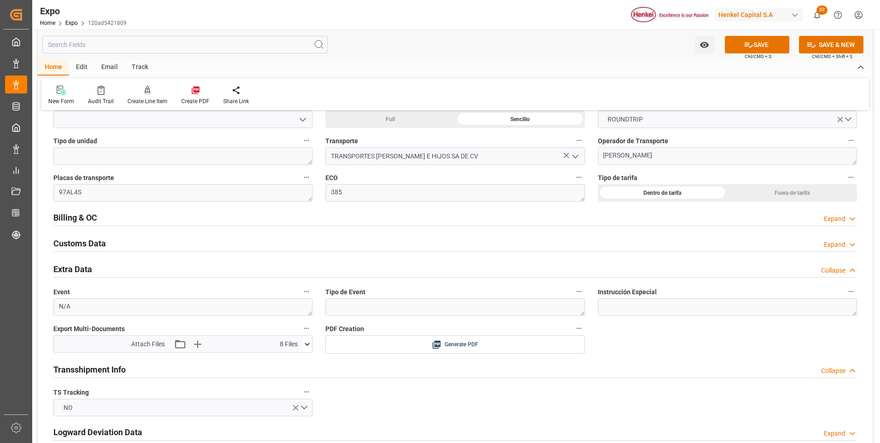
scroll to position [1565, 0]
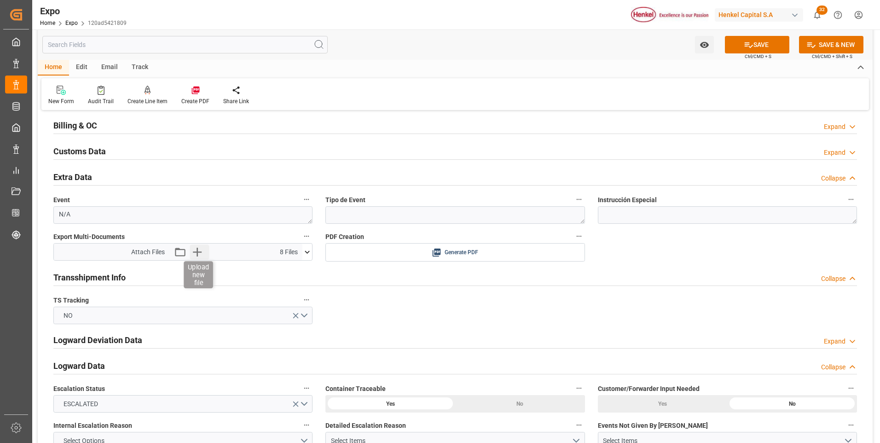
click at [198, 254] on icon "button" at bounding box center [197, 251] width 15 height 15
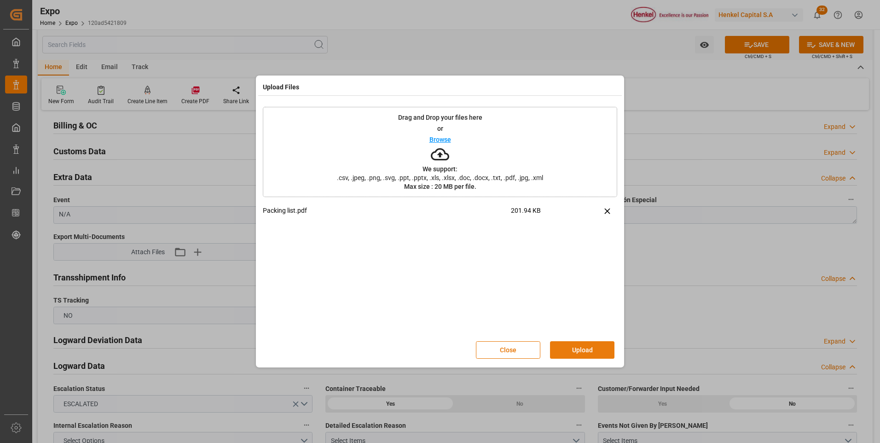
click at [579, 349] on button "Upload" at bounding box center [582, 349] width 64 height 17
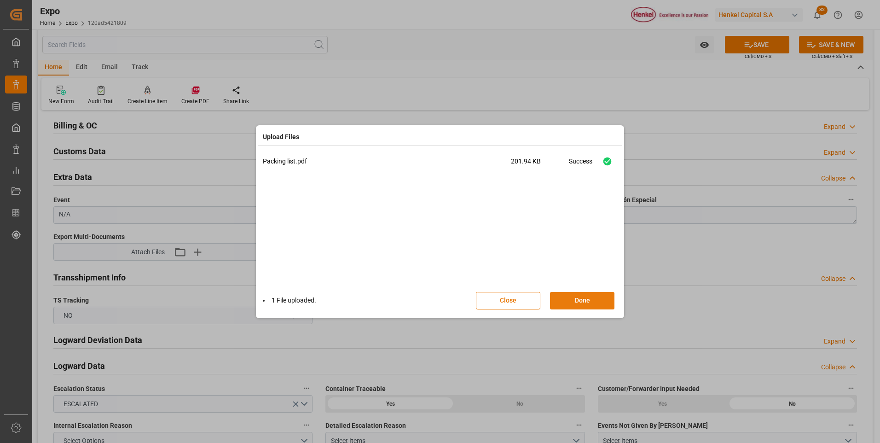
click at [594, 302] on button "Done" at bounding box center [582, 300] width 64 height 17
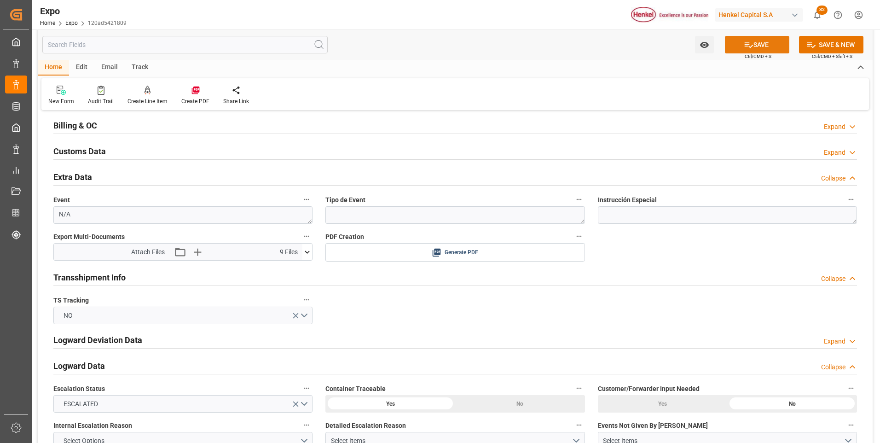
click at [749, 47] on icon at bounding box center [749, 45] width 8 height 6
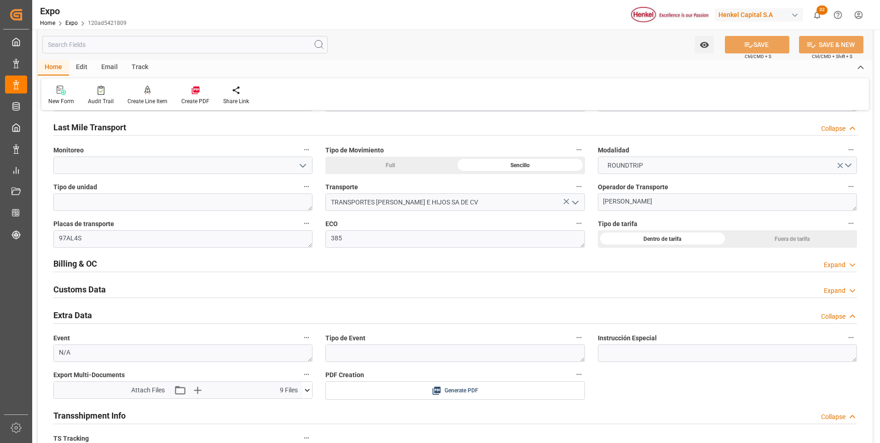
scroll to position [1289, 0]
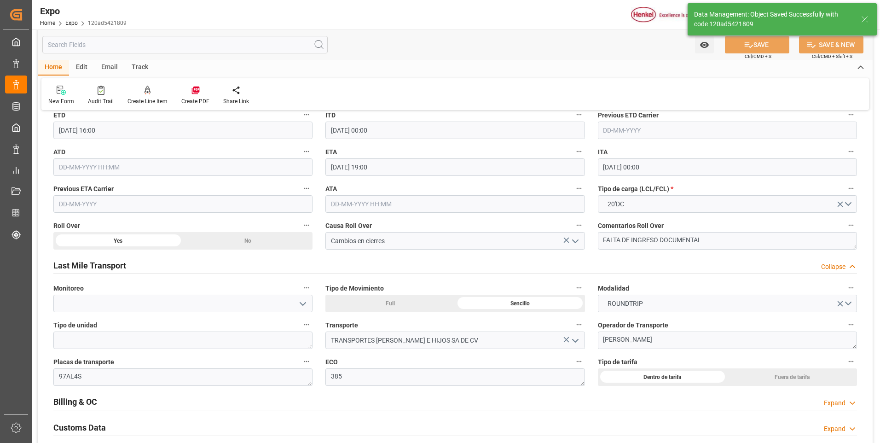
type input "[DATE] 16:38"
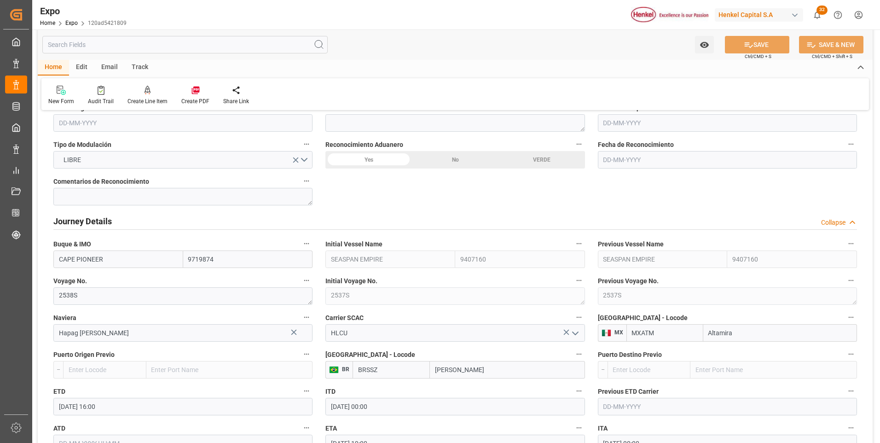
scroll to position [921, 0]
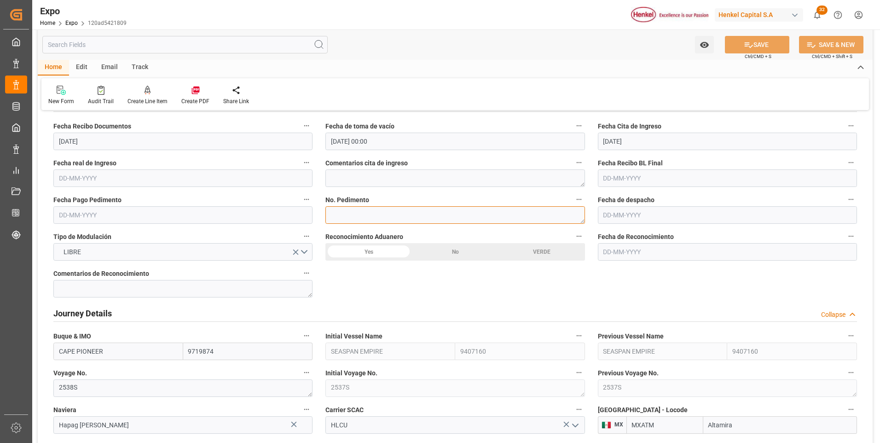
click at [364, 214] on textarea at bounding box center [454, 214] width 259 height 17
paste textarea "25 81 3108 5001941"
type textarea "25 81 3108 5001941"
click at [731, 50] on button "SAVE" at bounding box center [757, 44] width 64 height 17
